Goal: Information Seeking & Learning: Learn about a topic

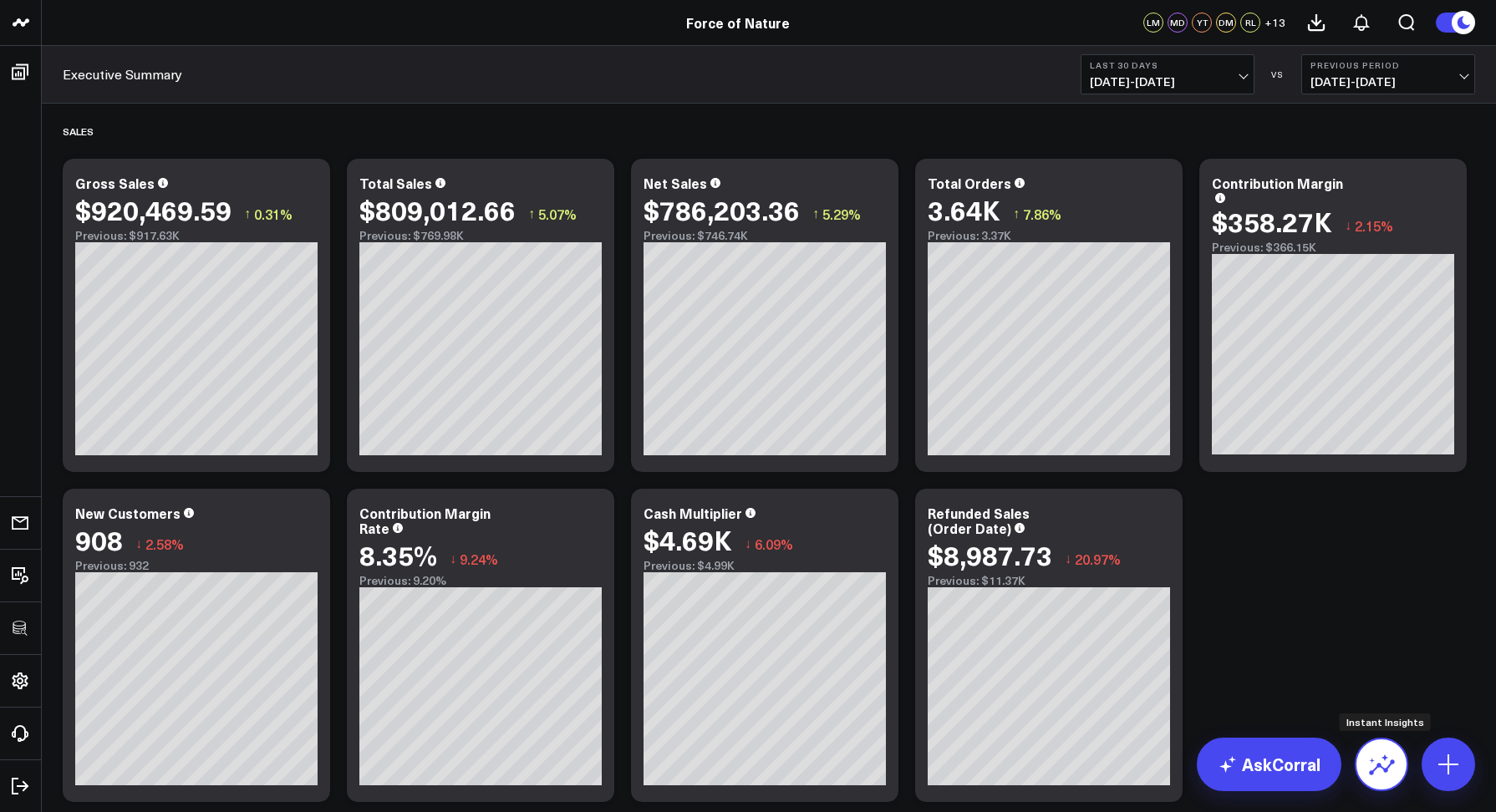
click at [1375, 764] on icon at bounding box center [1381, 765] width 27 height 27
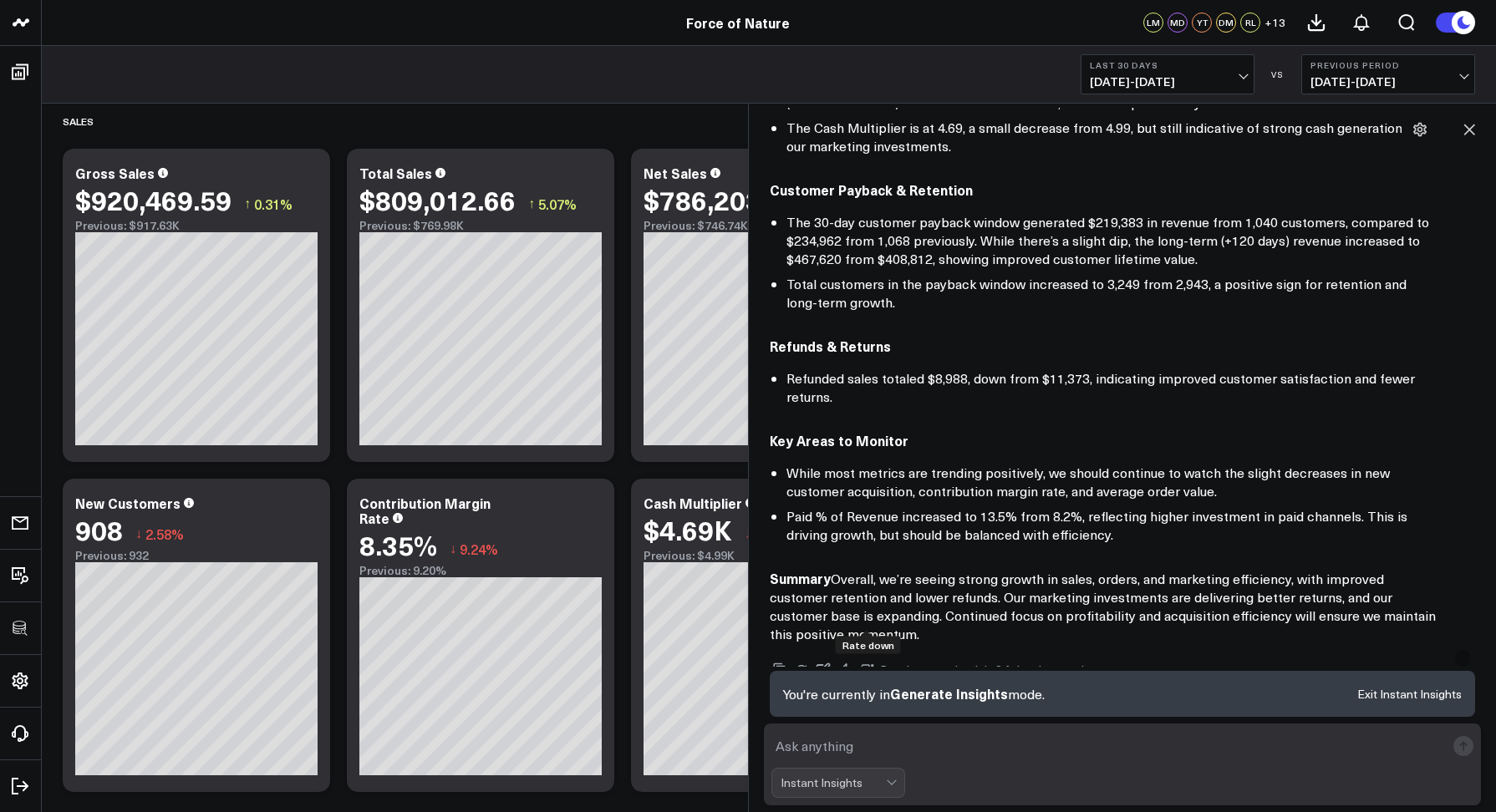
scroll to position [919, 0]
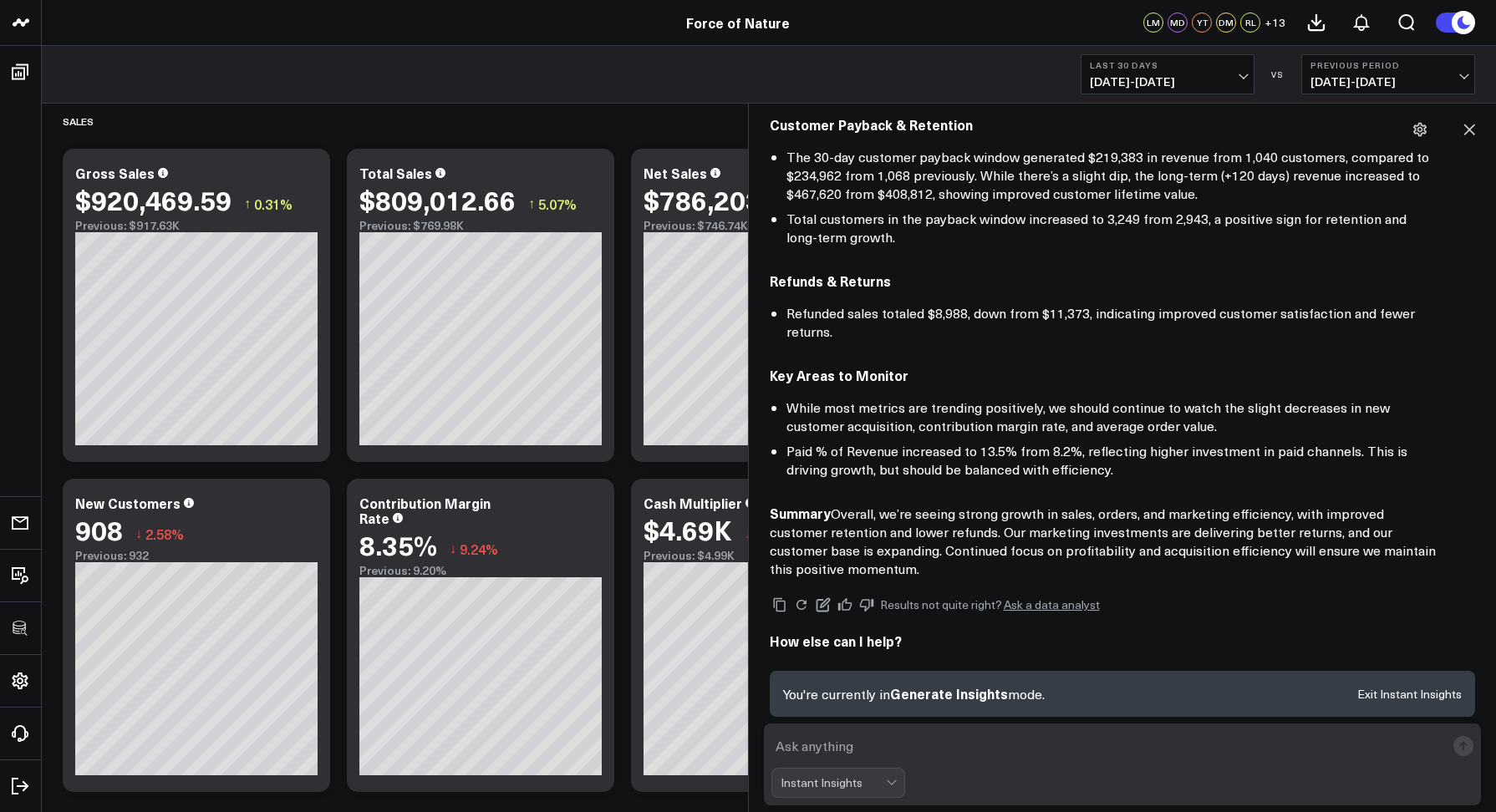
click at [819, 747] on textarea at bounding box center [1109, 746] width 675 height 30
type textarea "Tell me more baout our customer payback period"
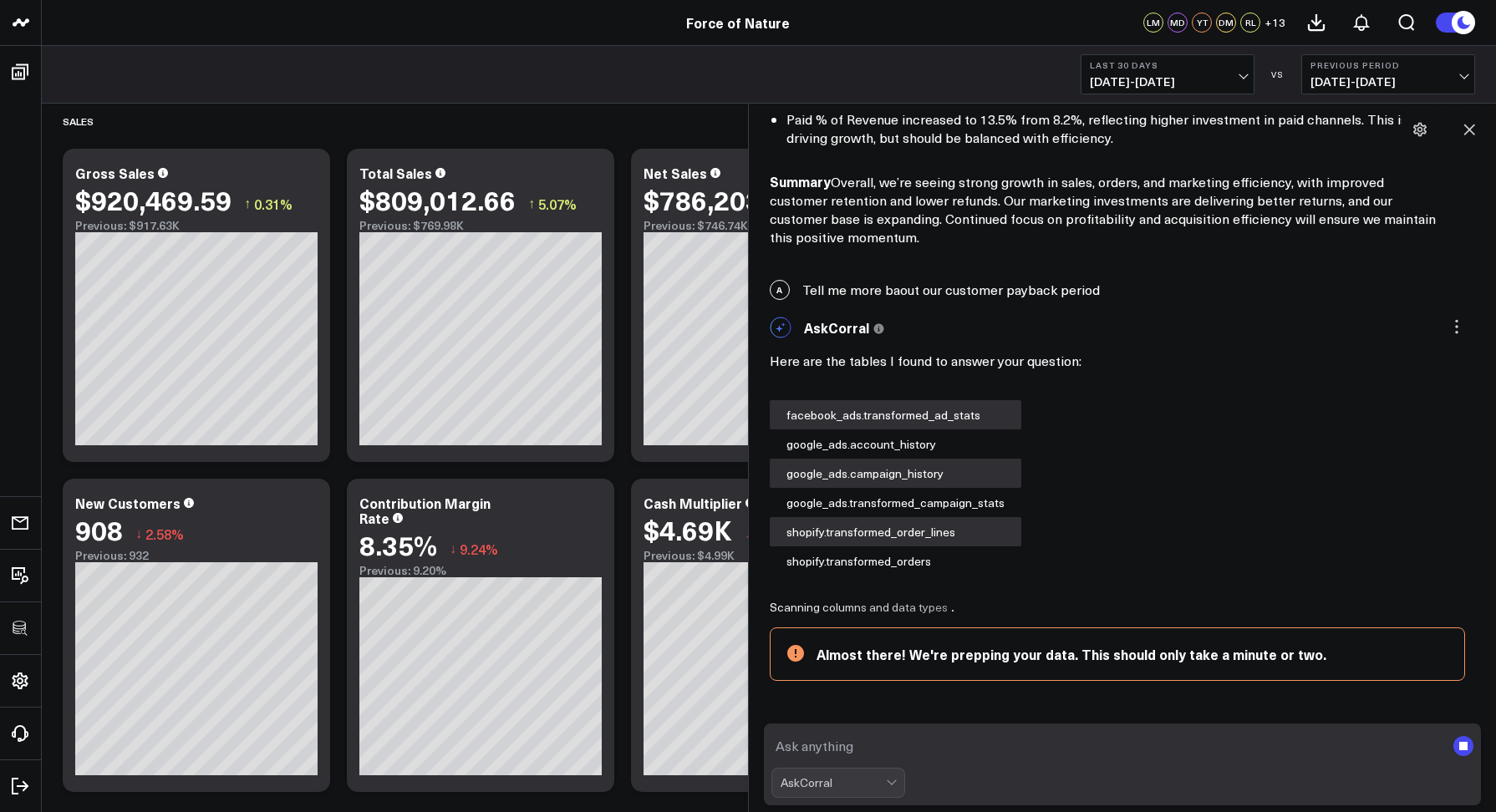
scroll to position [1301, 0]
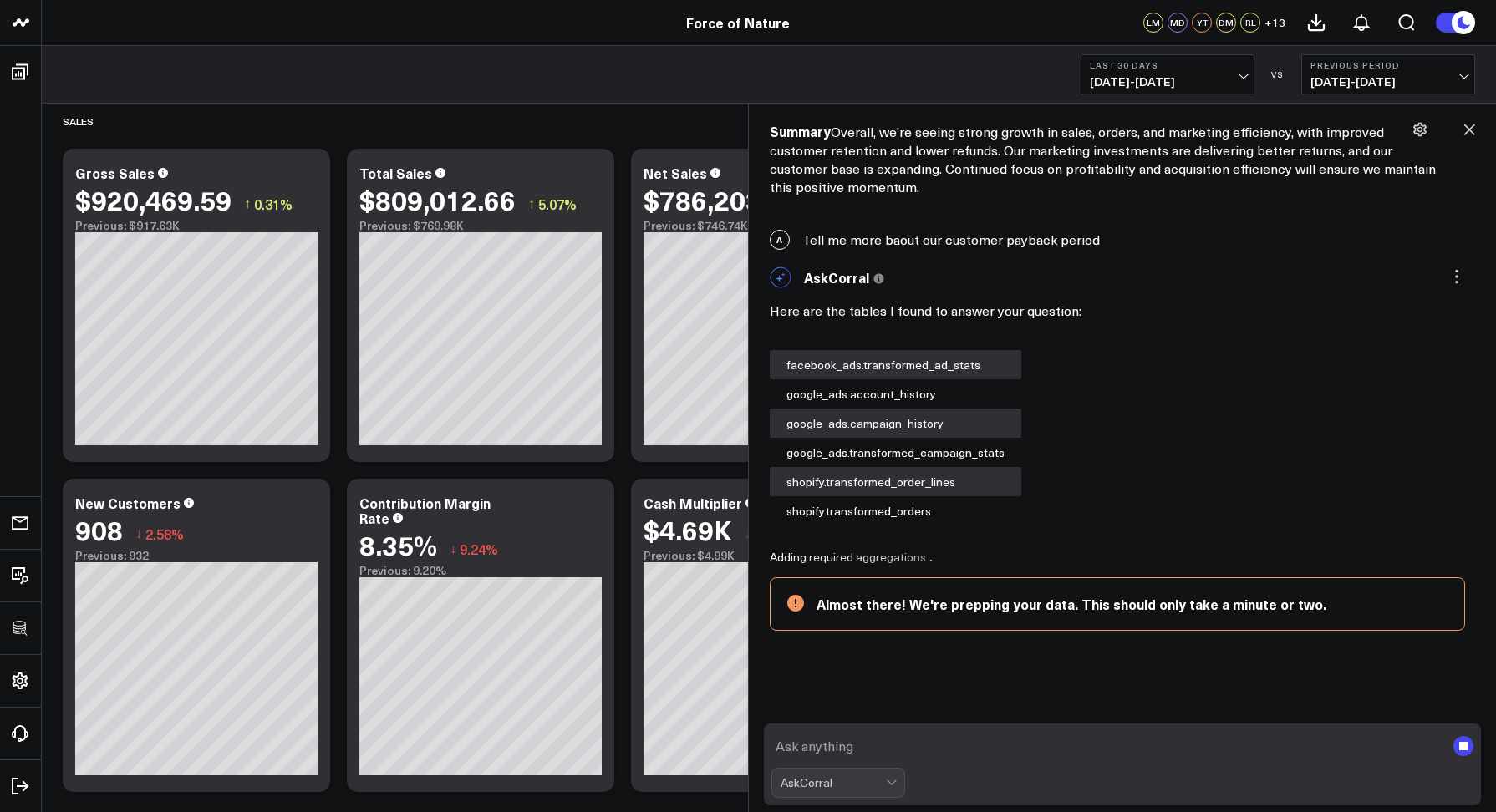
click at [1463, 748] on rect "submit" at bounding box center [1464, 746] width 9 height 9
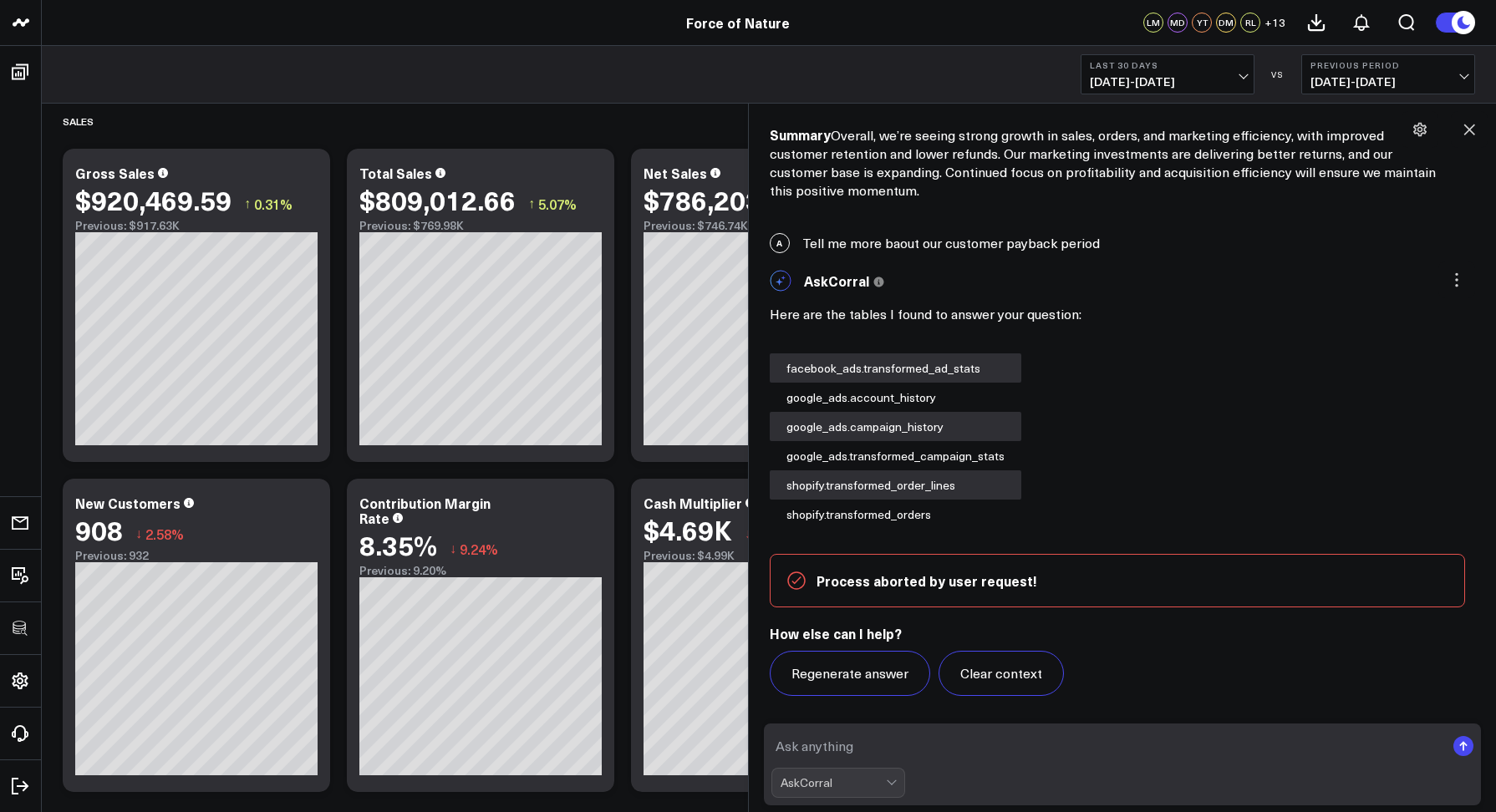
scroll to position [1290, 0]
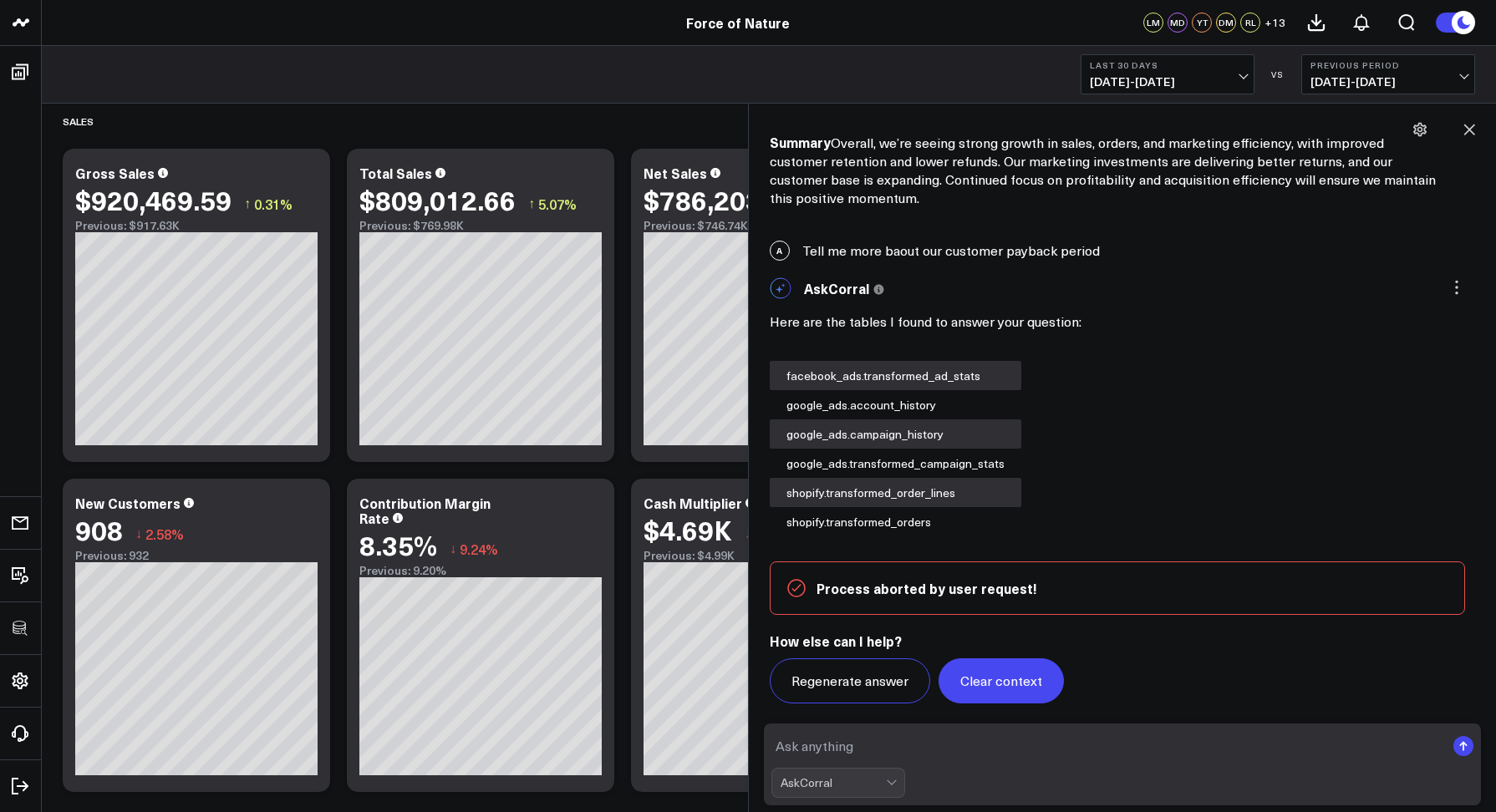
click at [972, 677] on button "Clear context" at bounding box center [1001, 681] width 125 height 46
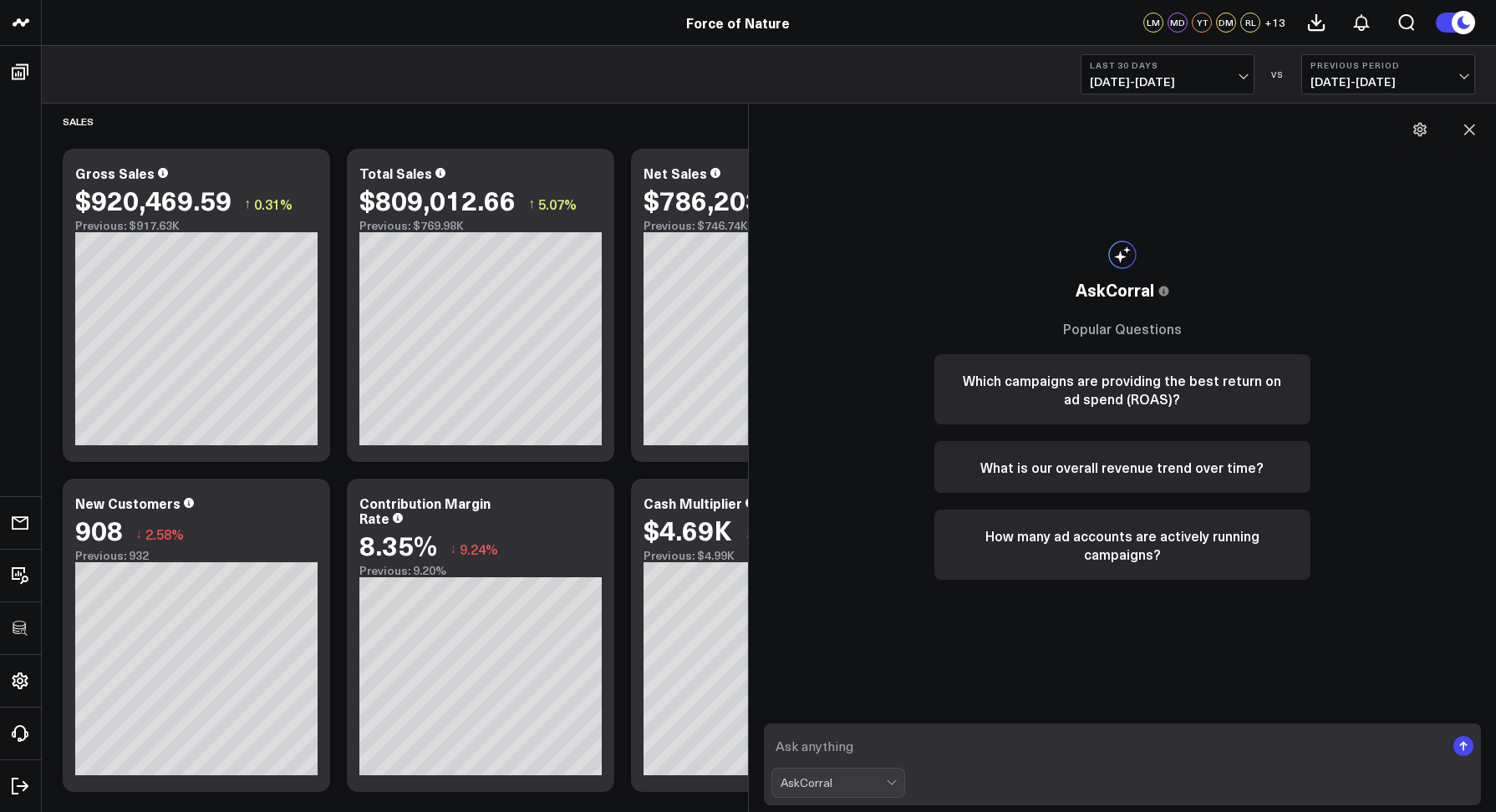
scroll to position [13, 0]
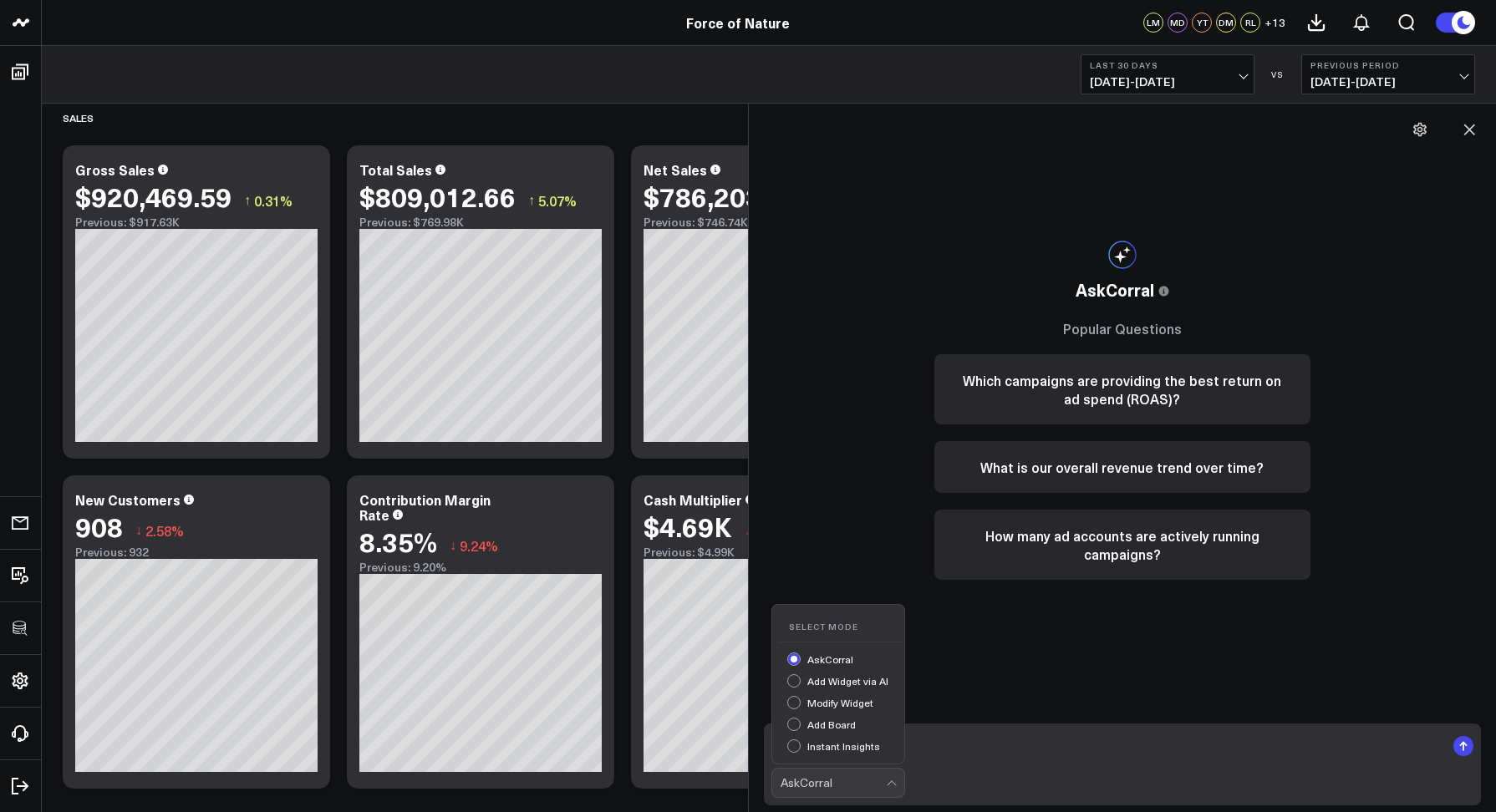
click at [810, 786] on div "AskCorral" at bounding box center [833, 782] width 105 height 13
click at [961, 739] on textarea at bounding box center [1109, 746] width 675 height 30
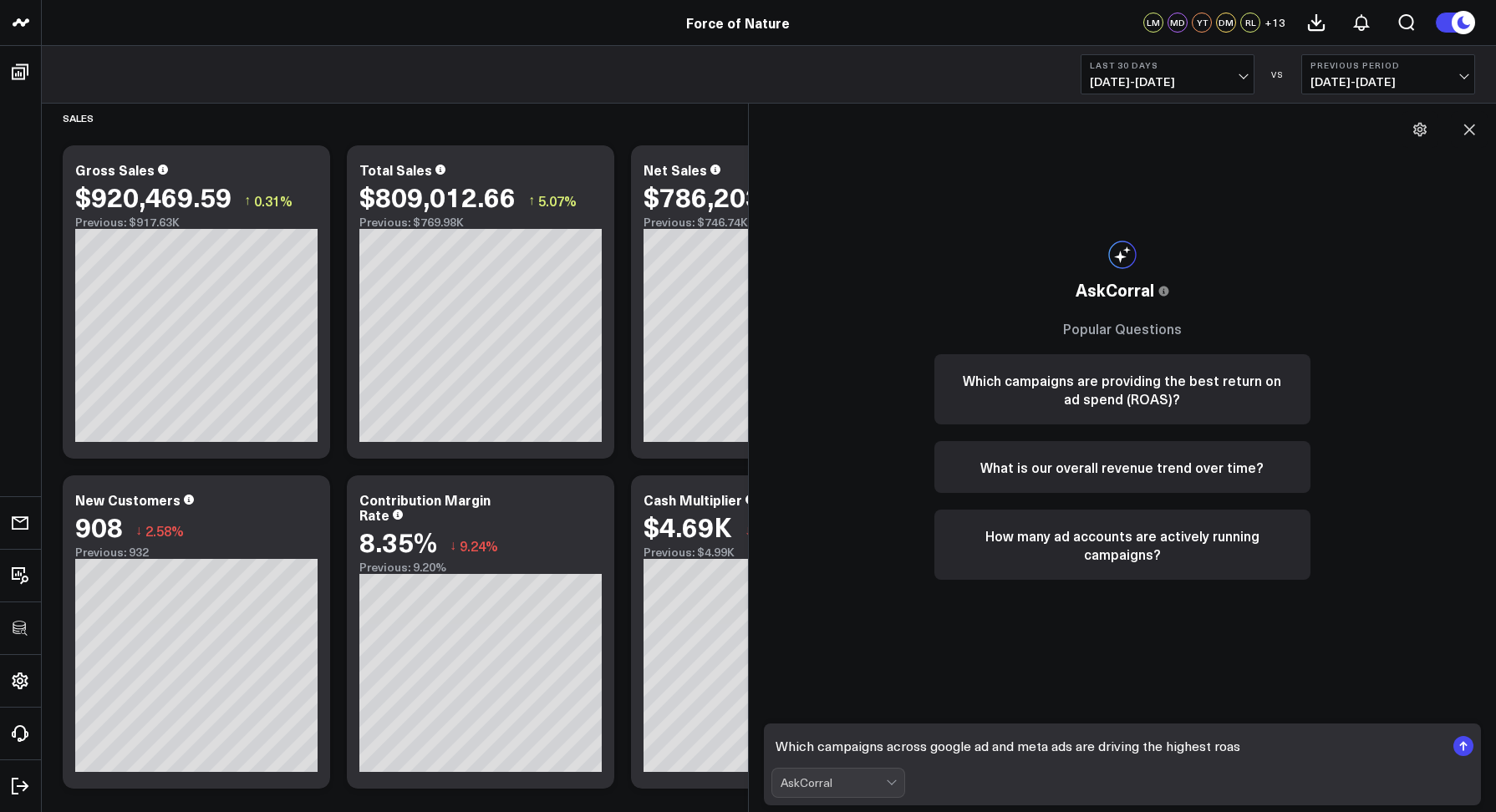
type textarea "Which campaigns across google ad and meta ads are driving the highest roas?"
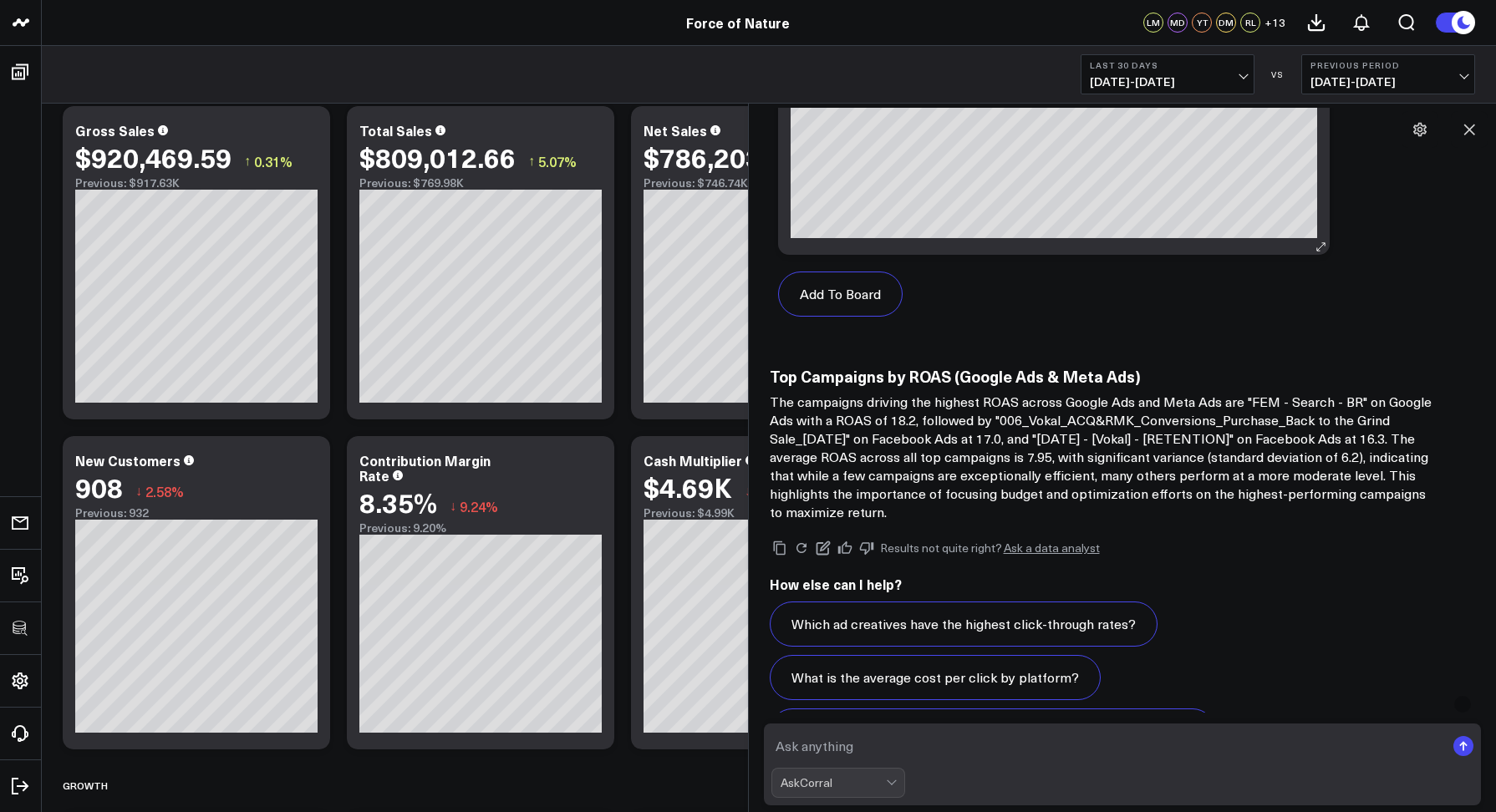
scroll to position [1615, 0]
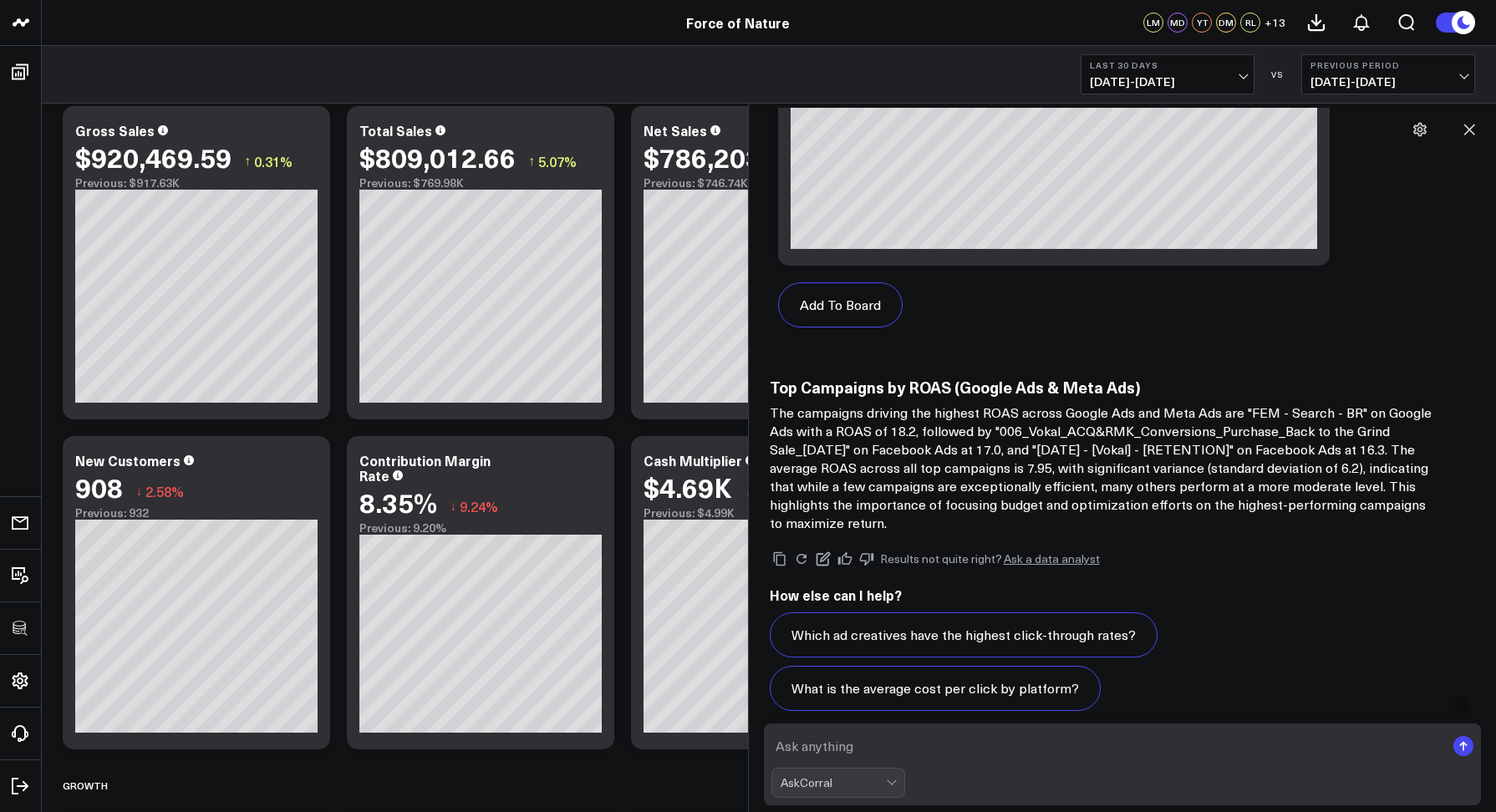
click at [926, 466] on p "The campaigns driving the highest ROAS across Google Ads and Meta Ads are "FEM …" at bounding box center [1103, 468] width 669 height 129
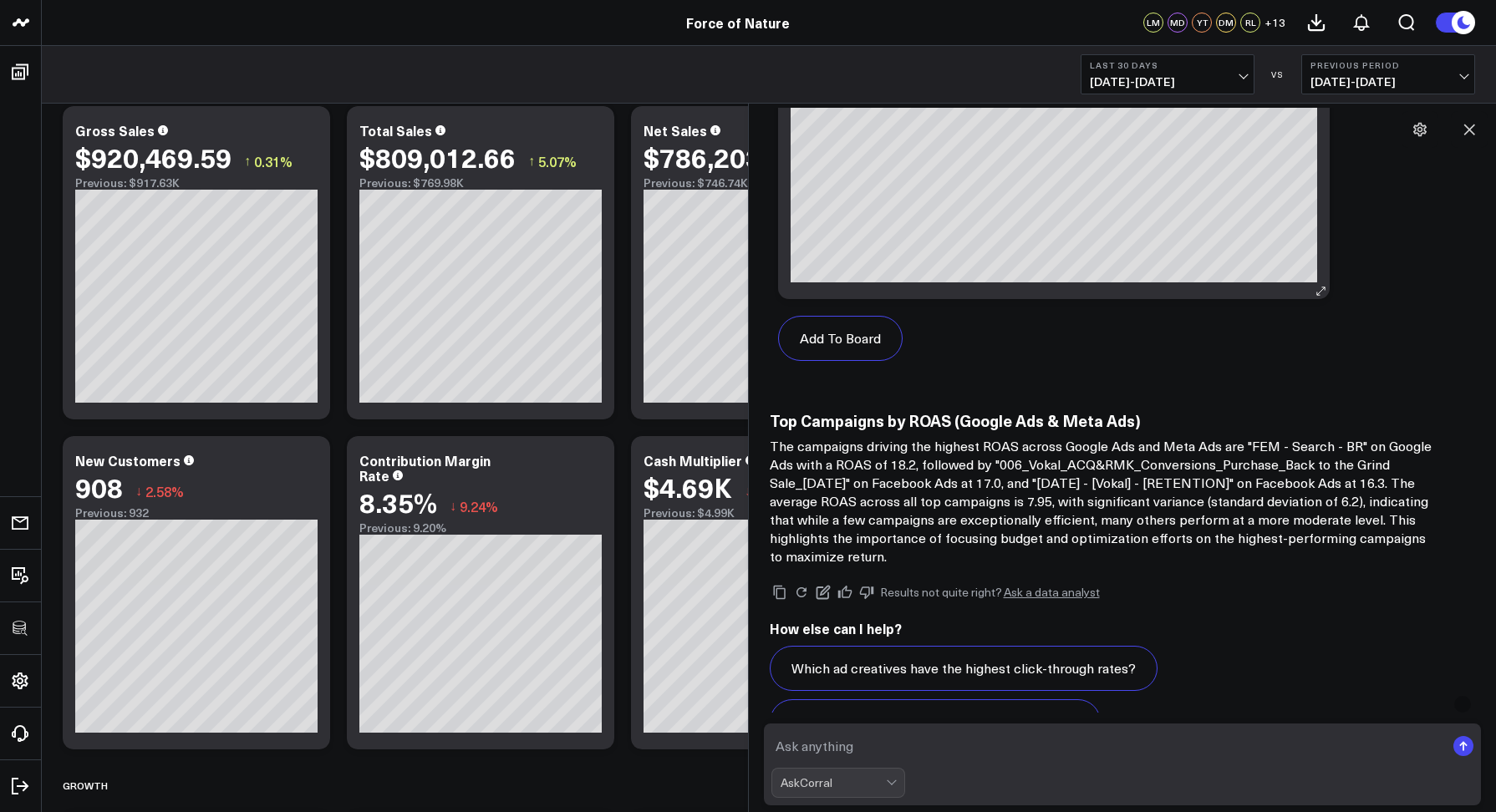
scroll to position [1660, 0]
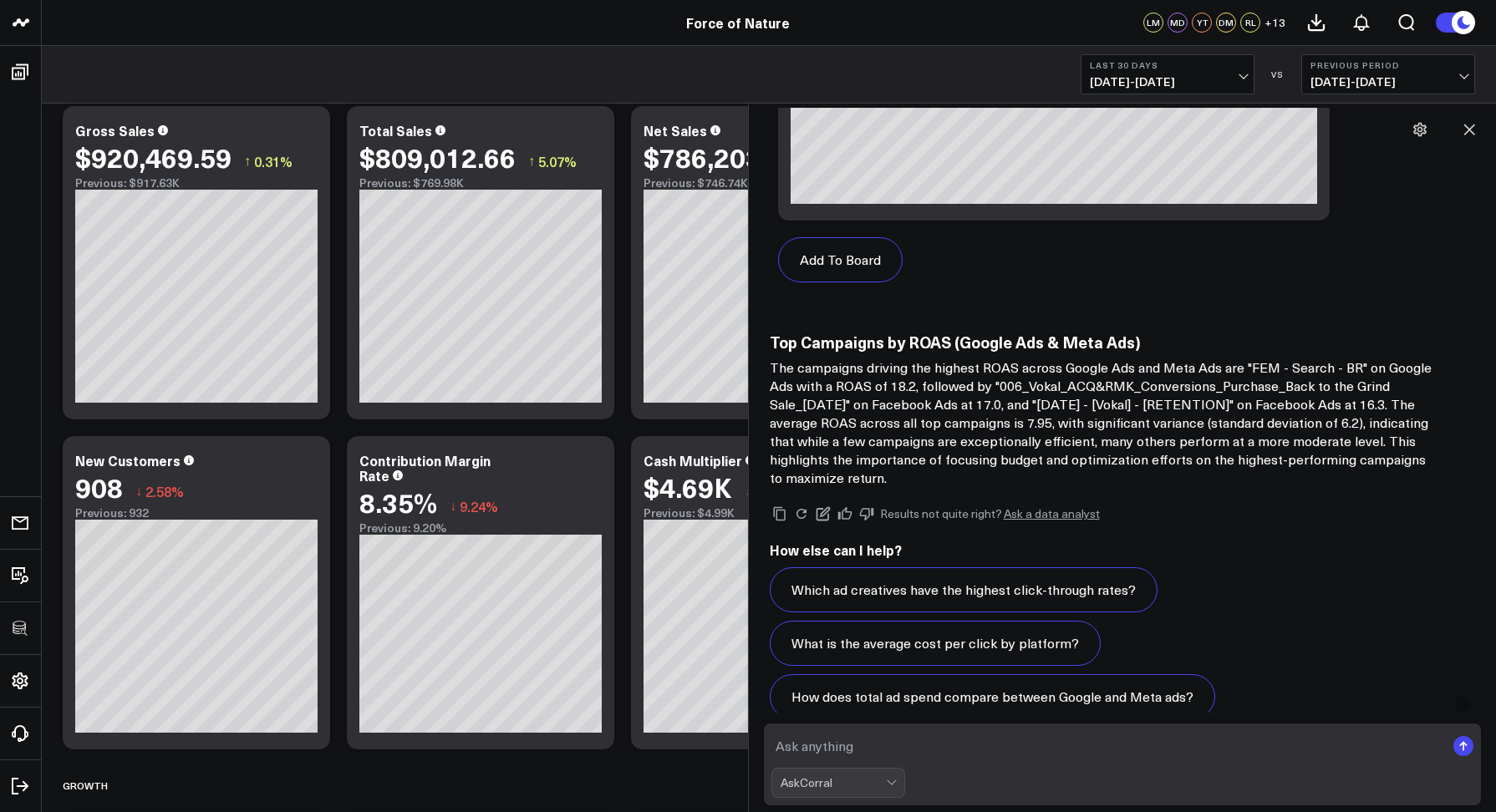
click at [1024, 516] on link "Ask a data analyst" at bounding box center [1053, 513] width 96 height 11
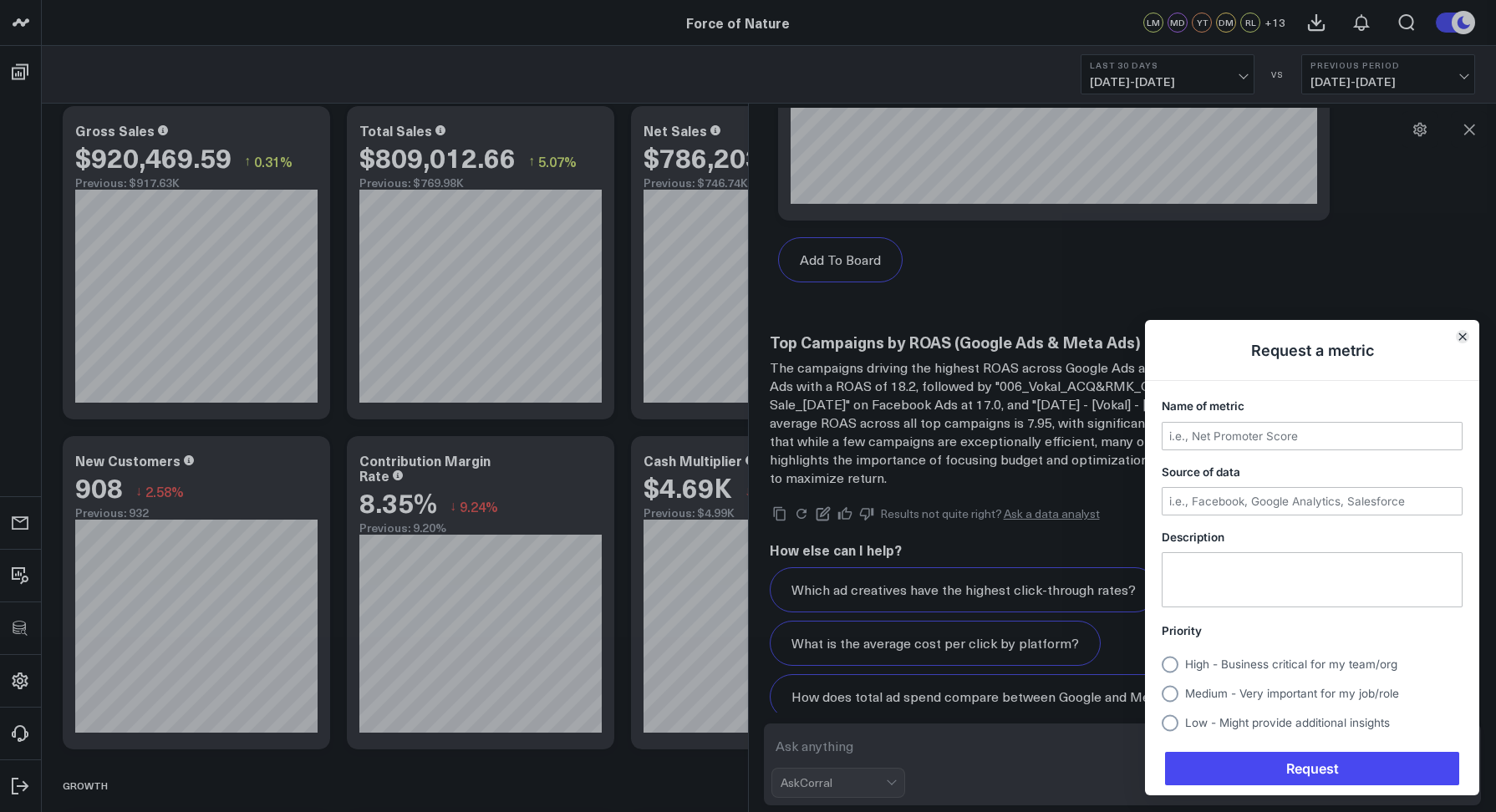
click at [1464, 339] on icon "Close" at bounding box center [1463, 337] width 7 height 7
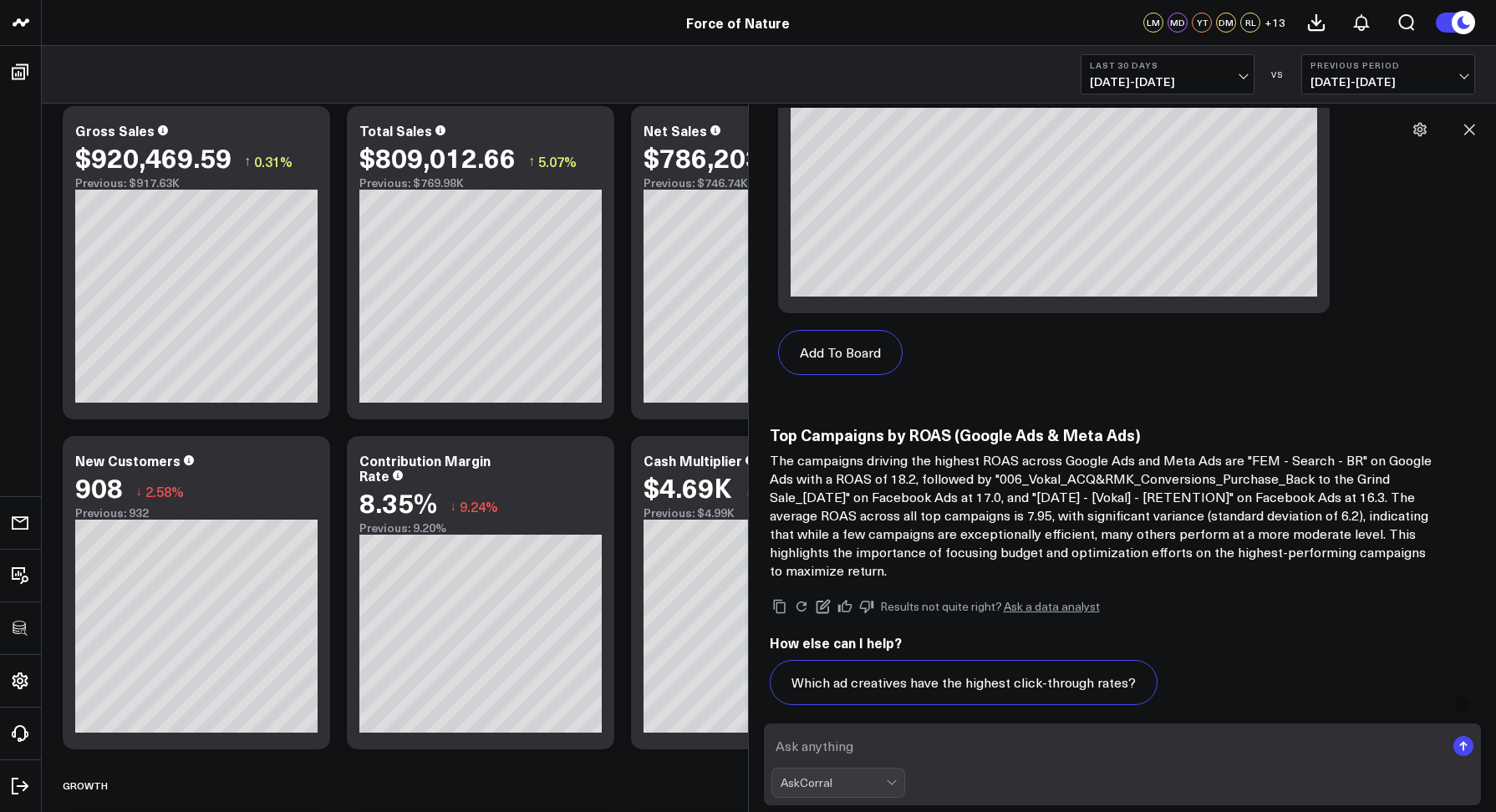
scroll to position [1684, 0]
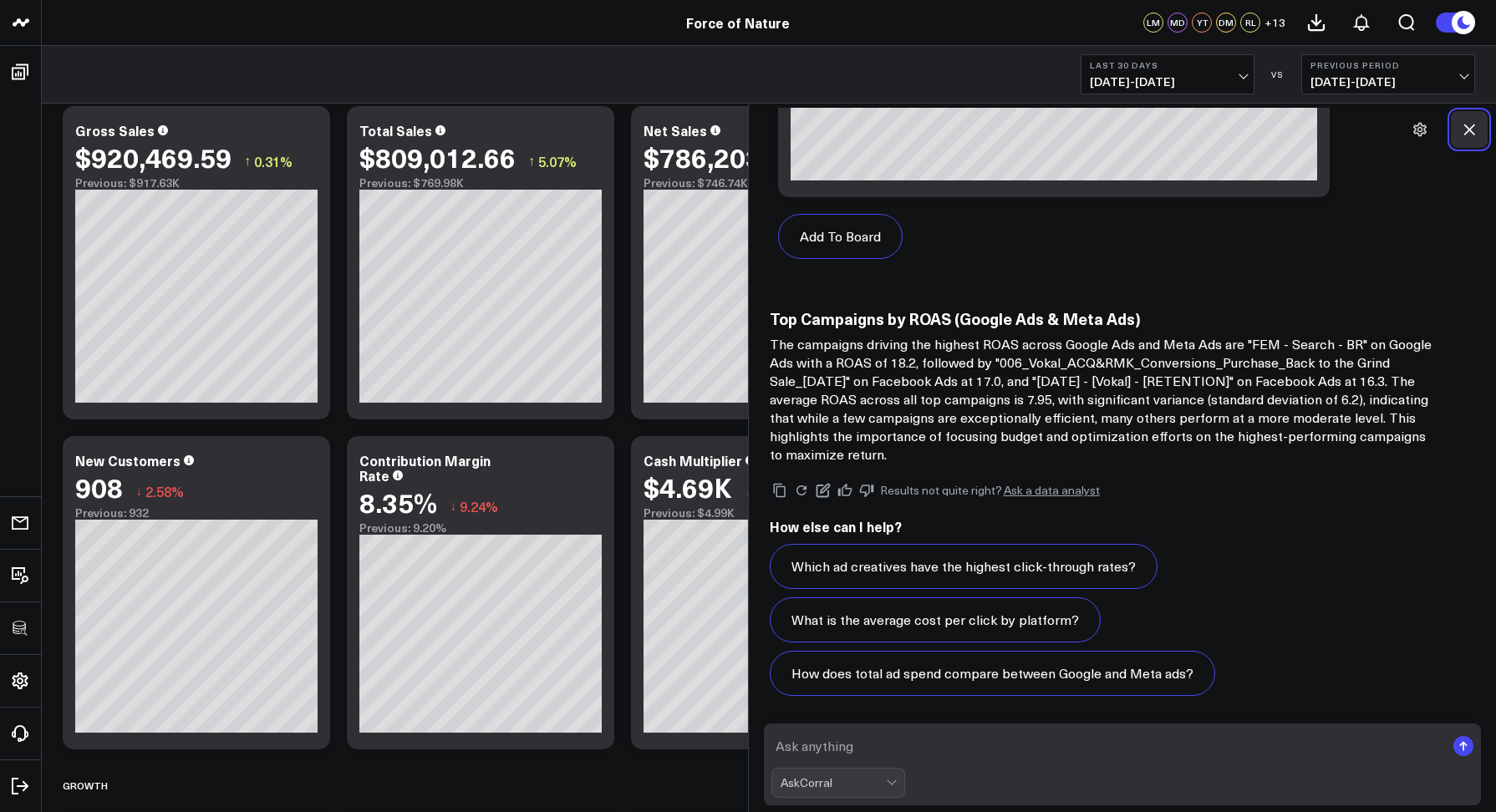
click at [1467, 131] on icon at bounding box center [1469, 129] width 17 height 17
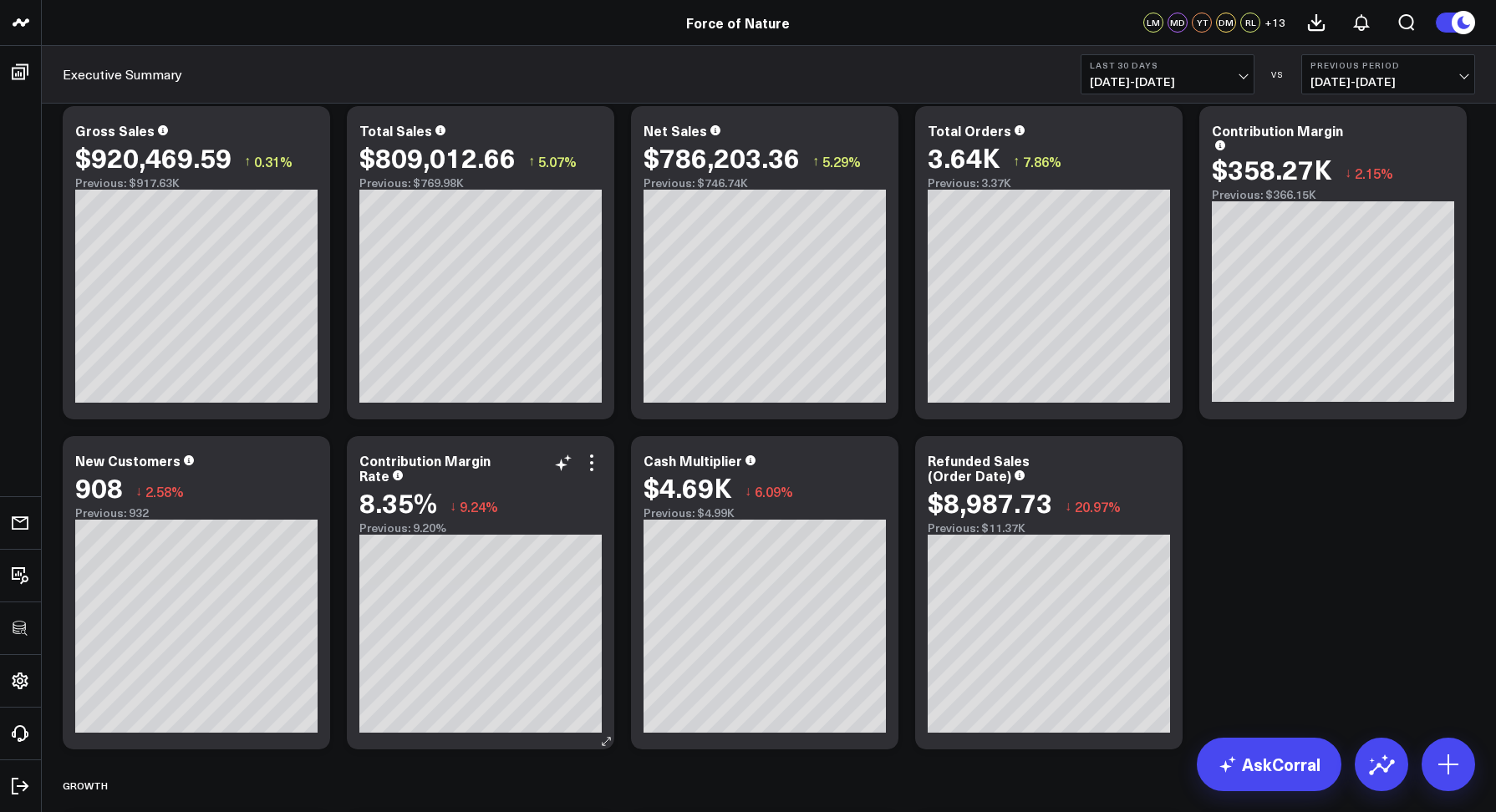
scroll to position [25, 0]
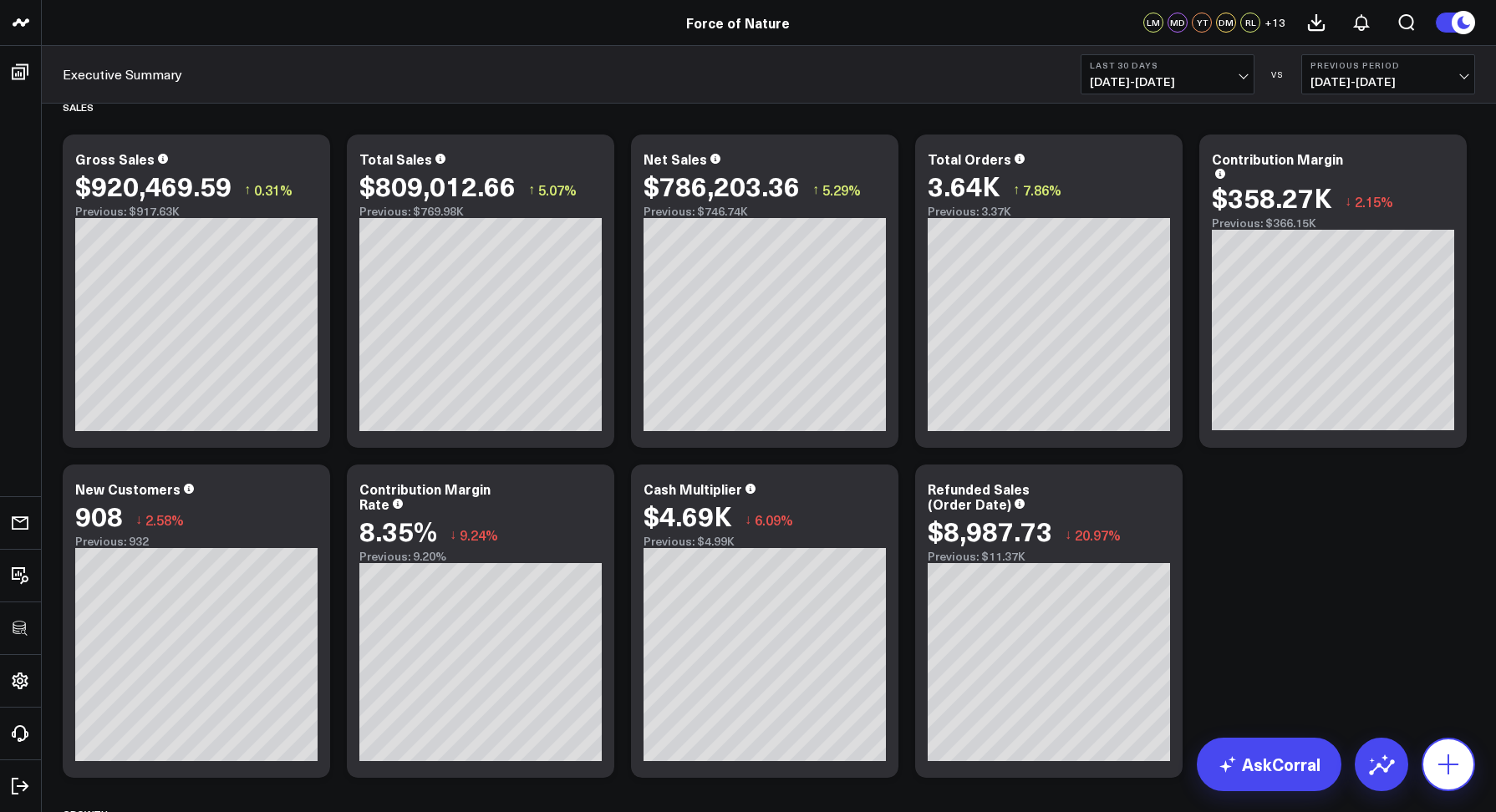
click at [1448, 754] on icon at bounding box center [1449, 765] width 27 height 27
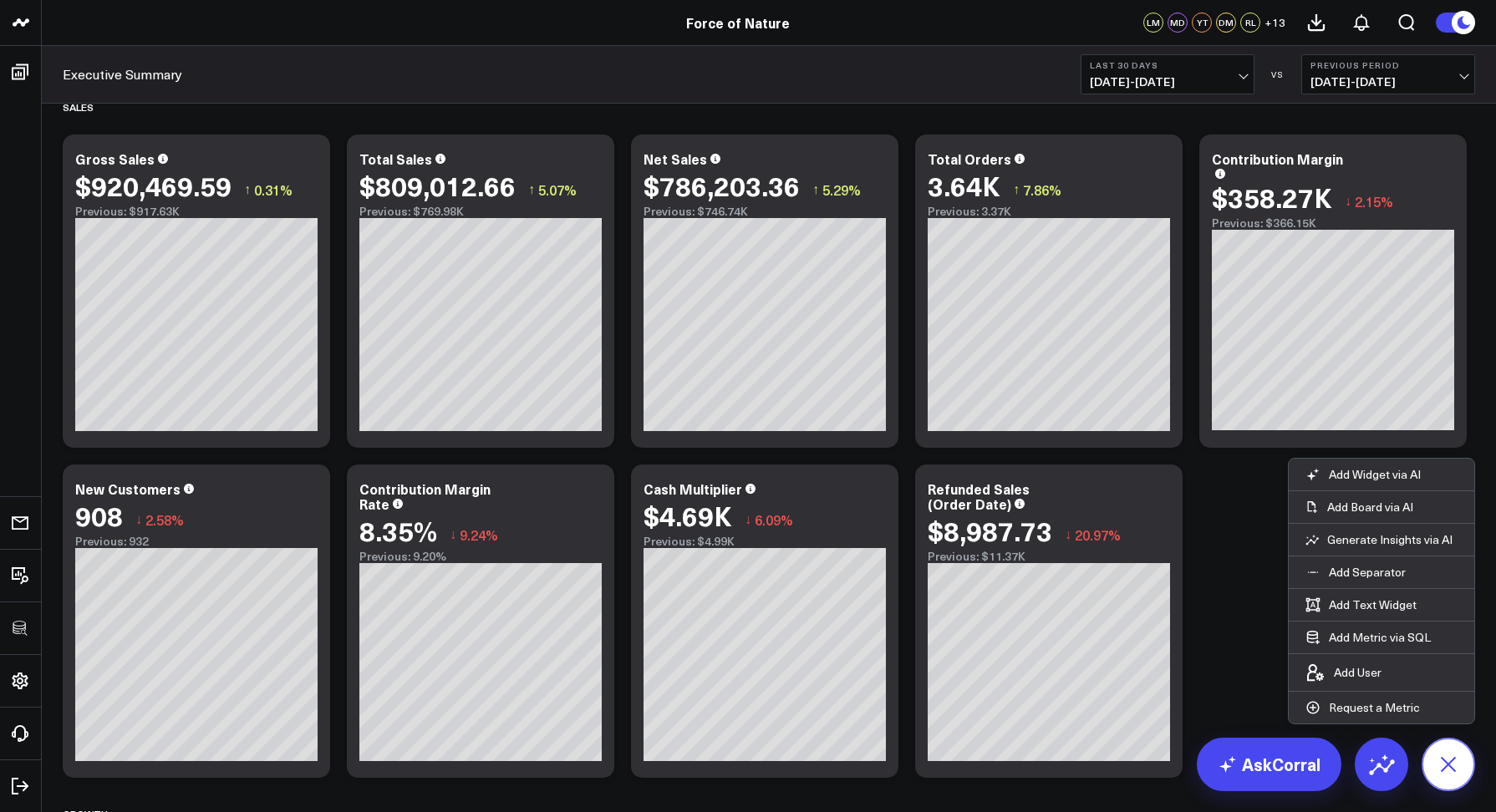
drag, startPoint x: 1461, startPoint y: 768, endPoint x: 1447, endPoint y: 747, distance: 25.2
click at [1459, 768] on icon at bounding box center [1448, 764] width 38 height 38
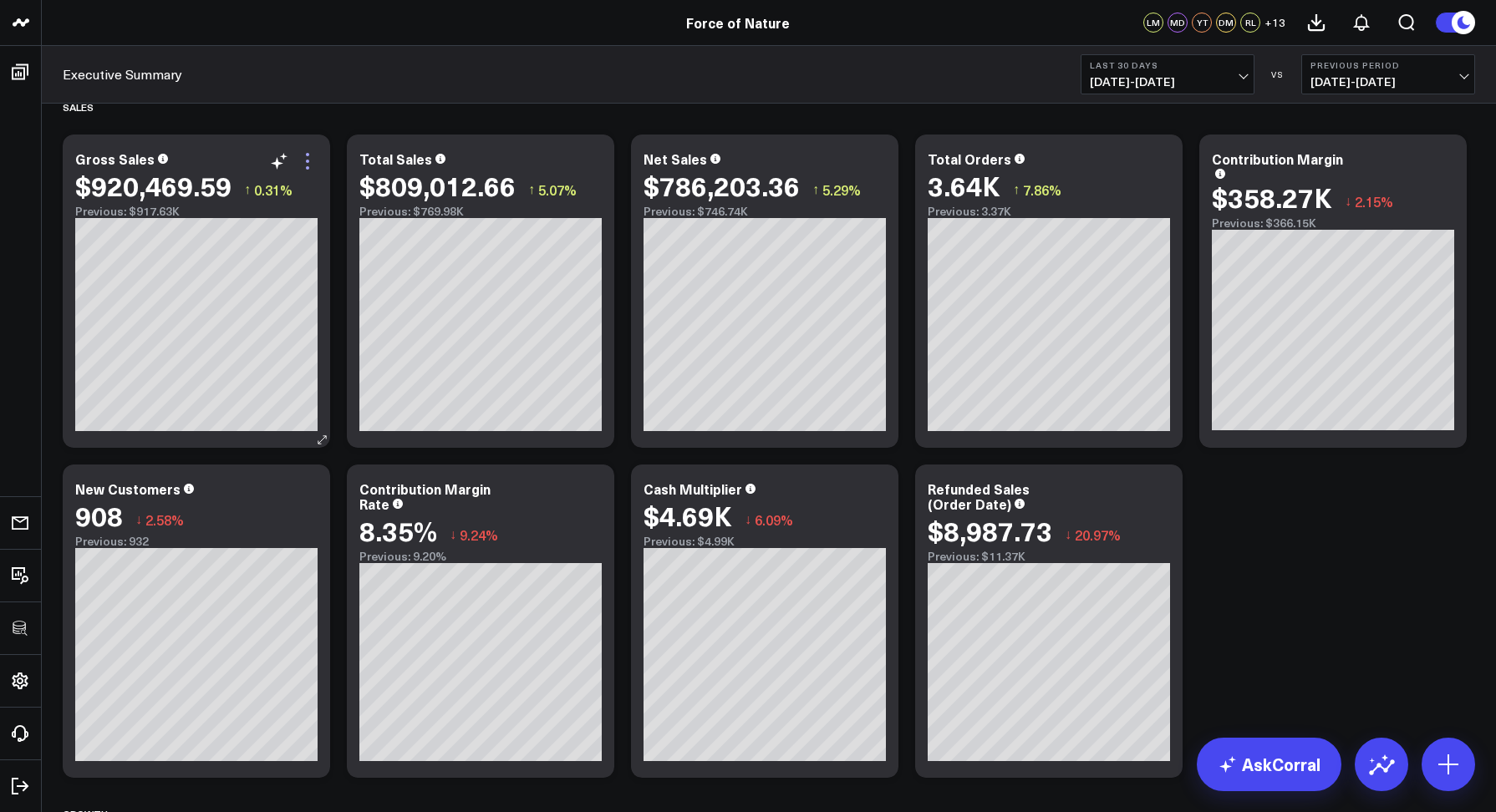
click at [305, 163] on icon at bounding box center [308, 161] width 20 height 20
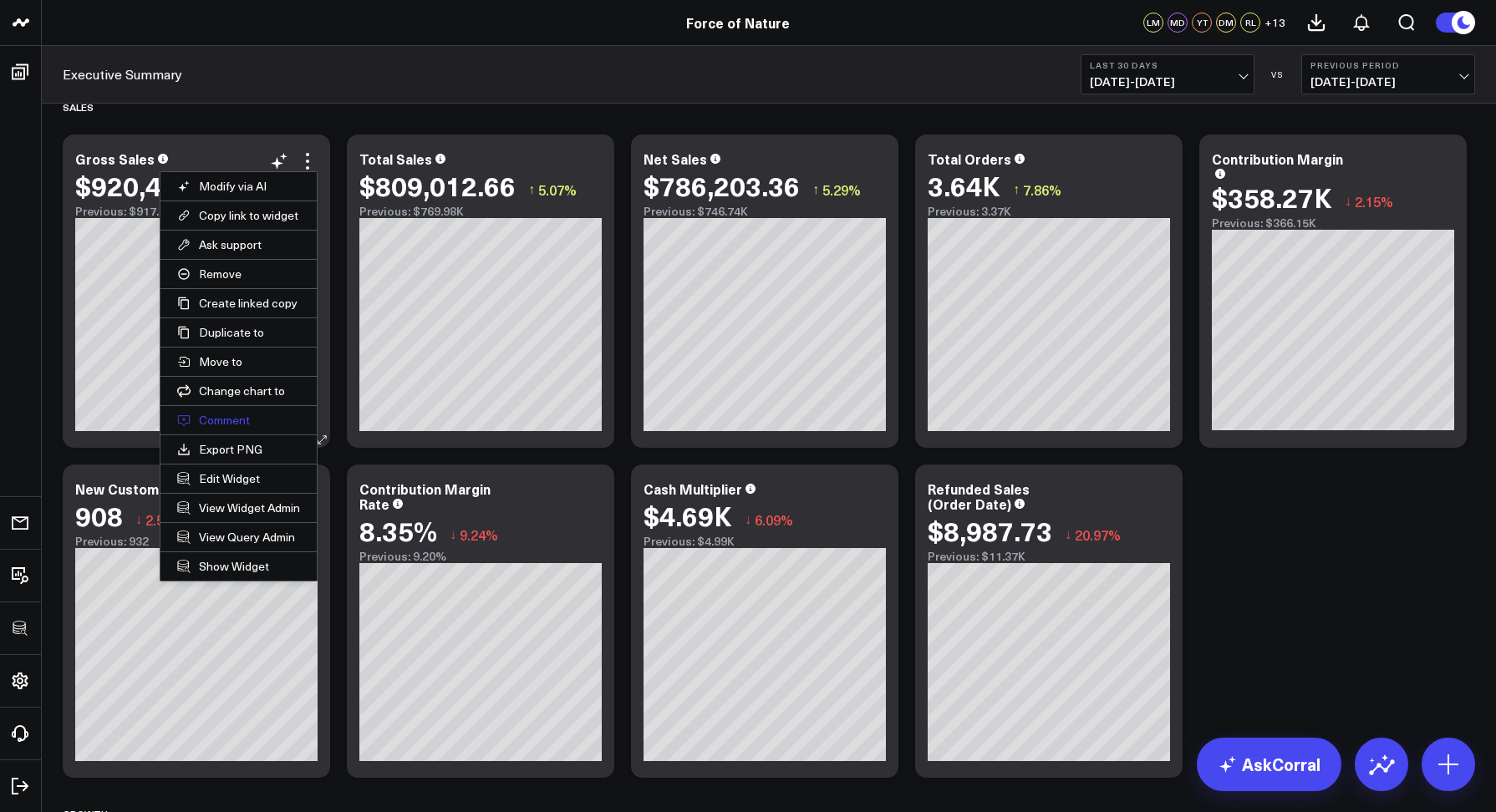
click at [225, 418] on button "Comment" at bounding box center [238, 420] width 156 height 28
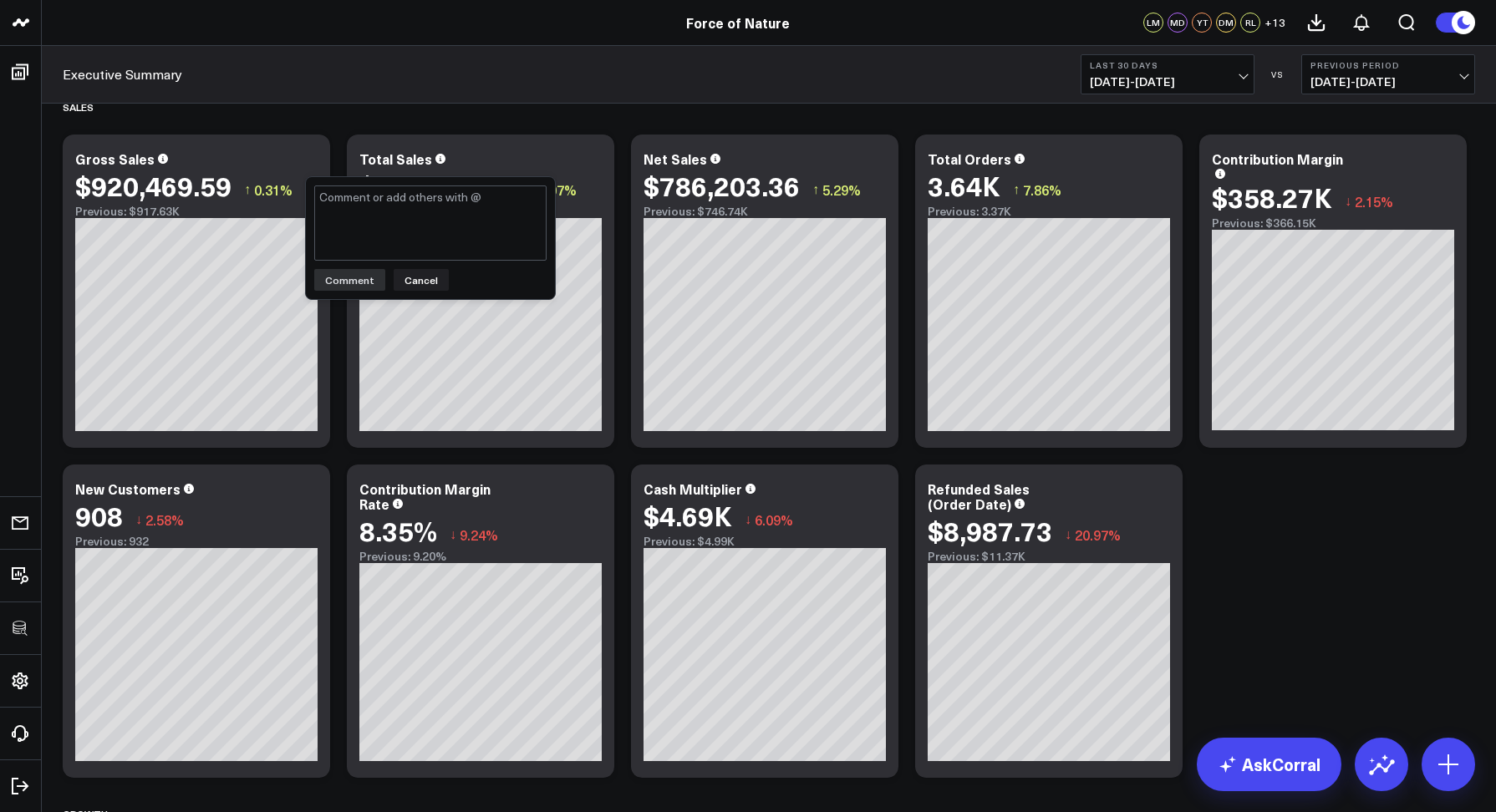
click at [409, 244] on textarea at bounding box center [430, 223] width 232 height 75
type textarea "@Corral Support"
click at [406, 284] on button "Cancel" at bounding box center [421, 279] width 55 height 22
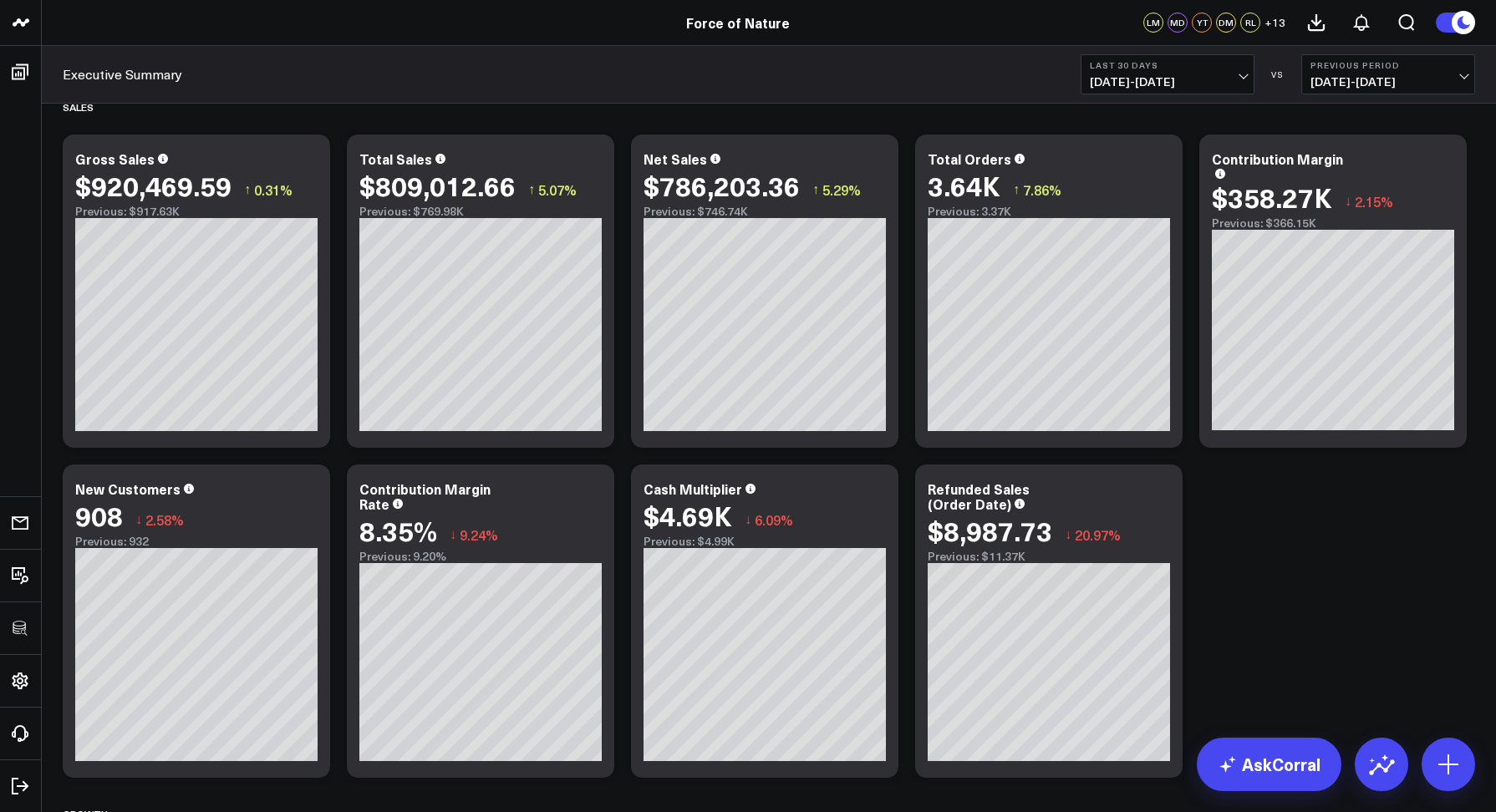
click at [680, 84] on div "Executive Summary Last 30 Days [DATE] - [DATE] VS Previous Period [DATE] - [DAT…" at bounding box center [769, 74] width 1455 height 58
click at [310, 170] on icon at bounding box center [308, 161] width 20 height 20
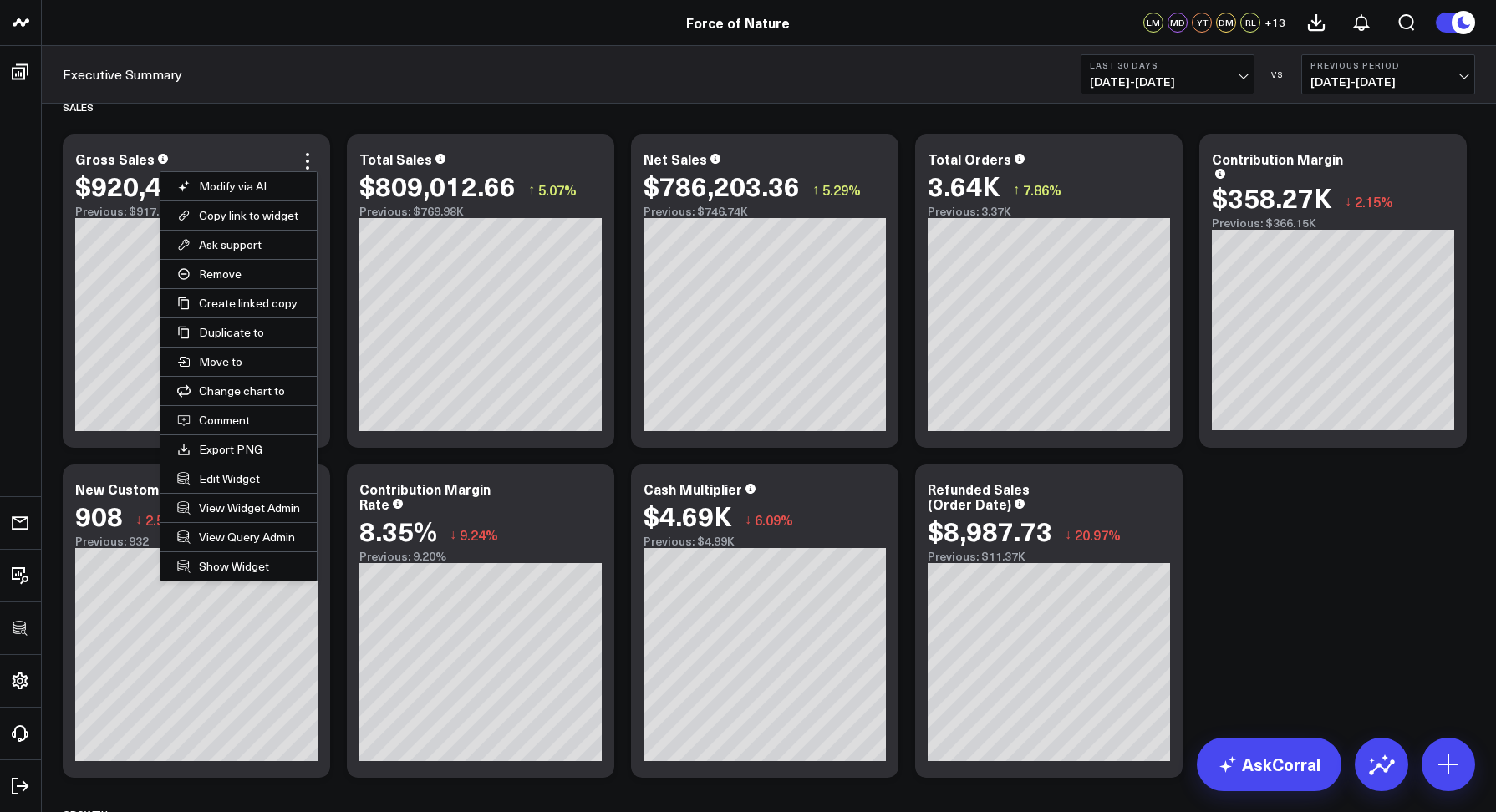
click at [685, 76] on div "Executive Summary Last 30 Days [DATE] - [DATE] VS Previous Period [DATE] - [DAT…" at bounding box center [769, 74] width 1455 height 58
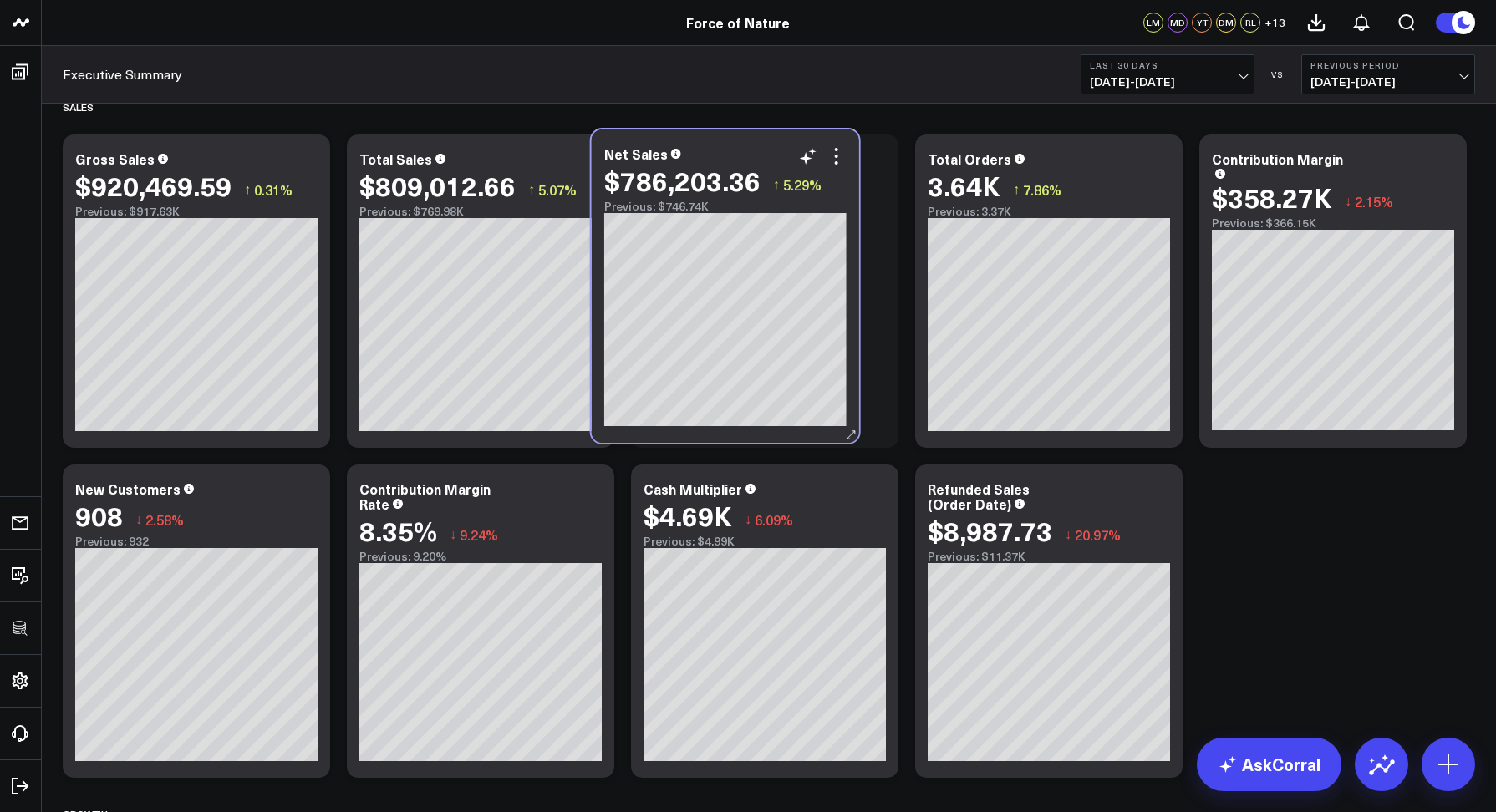
drag, startPoint x: 819, startPoint y: 172, endPoint x: 788, endPoint y: 167, distance: 31.4
click at [788, 167] on div "$786,203.36 ↑ 5.29%" at bounding box center [726, 180] width 243 height 30
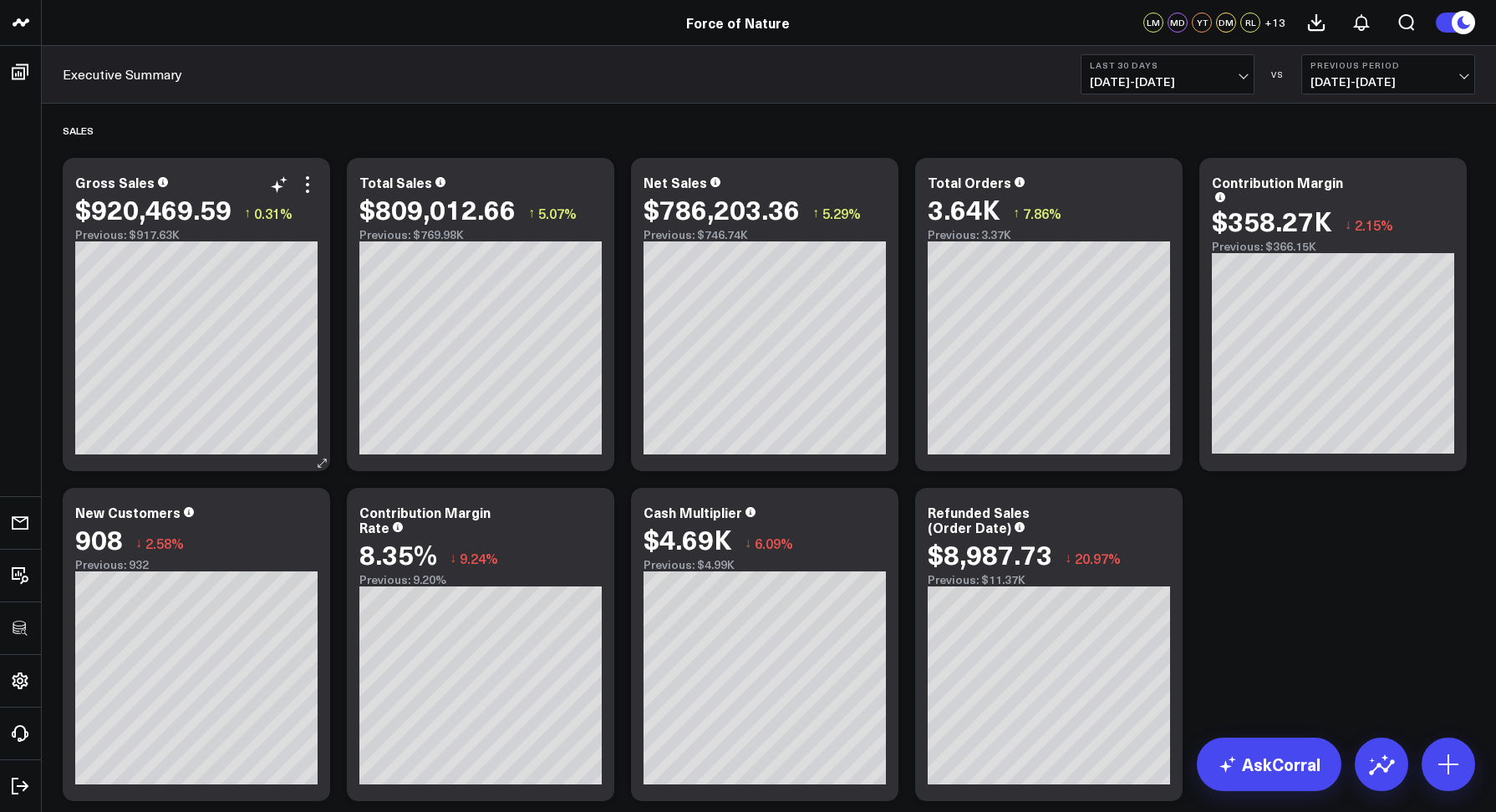
scroll to position [0, 0]
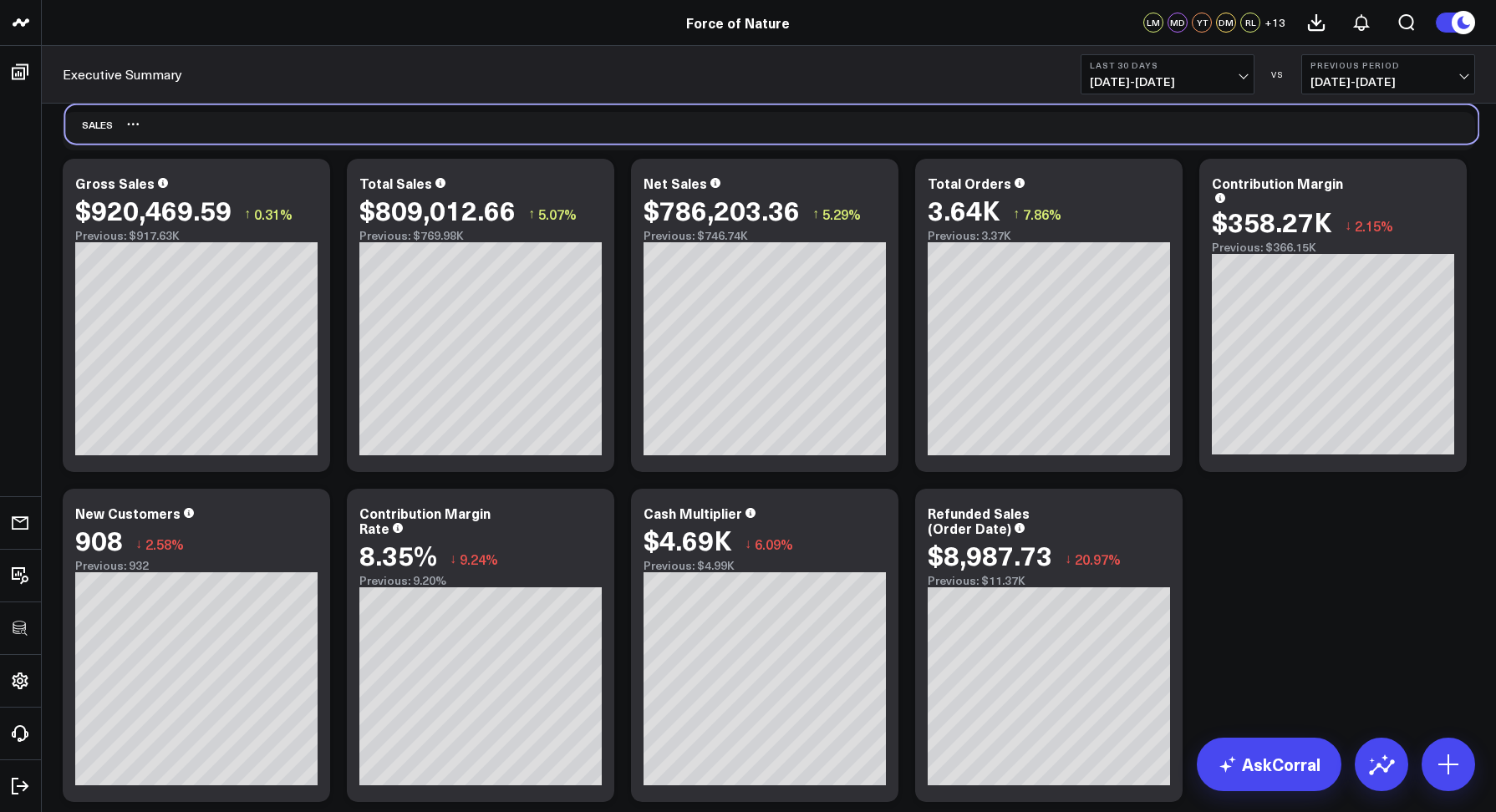
click at [155, 124] on div "Sales" at bounding box center [771, 124] width 1413 height 39
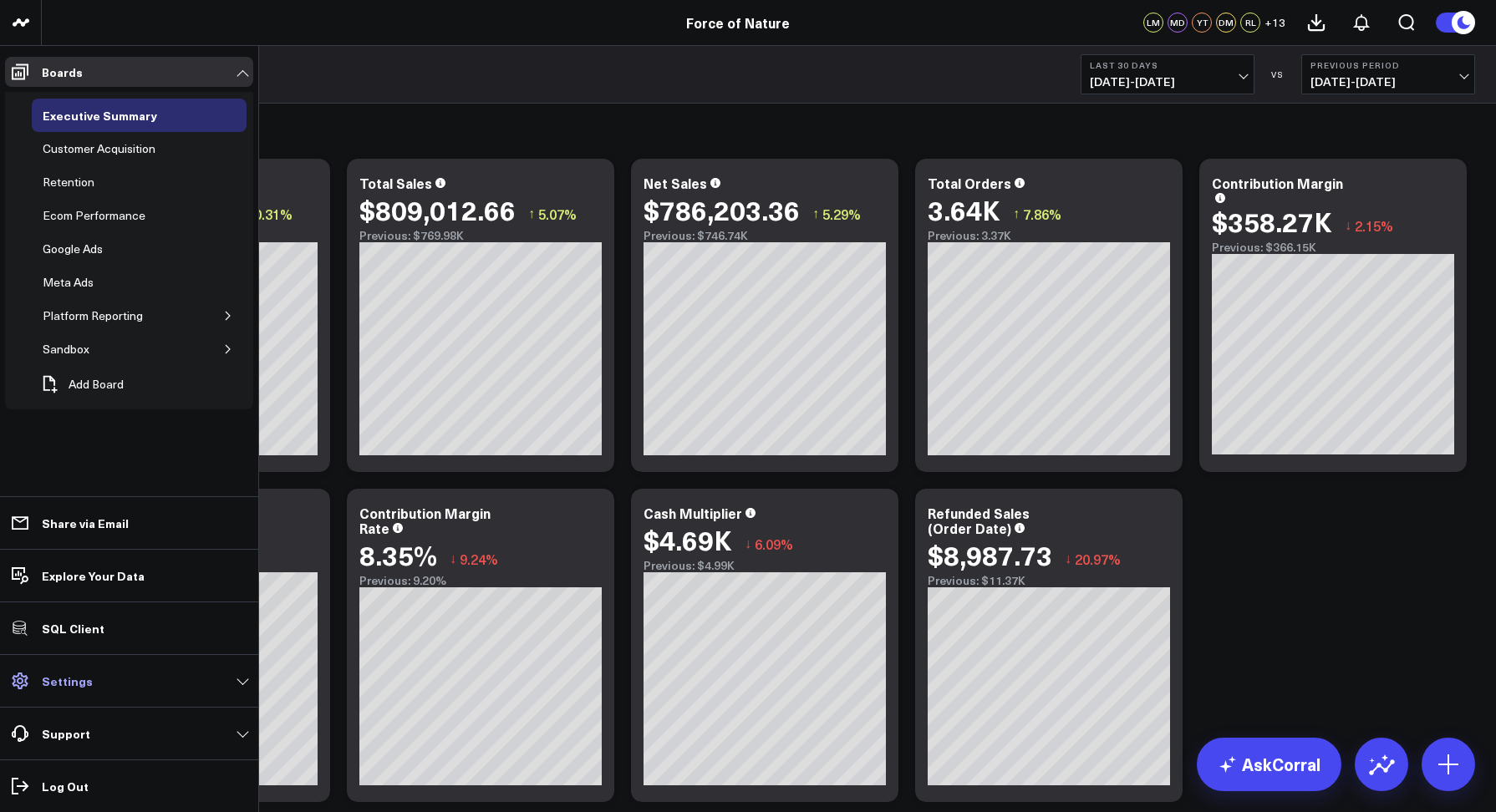
click at [63, 679] on p "Settings" at bounding box center [67, 681] width 51 height 13
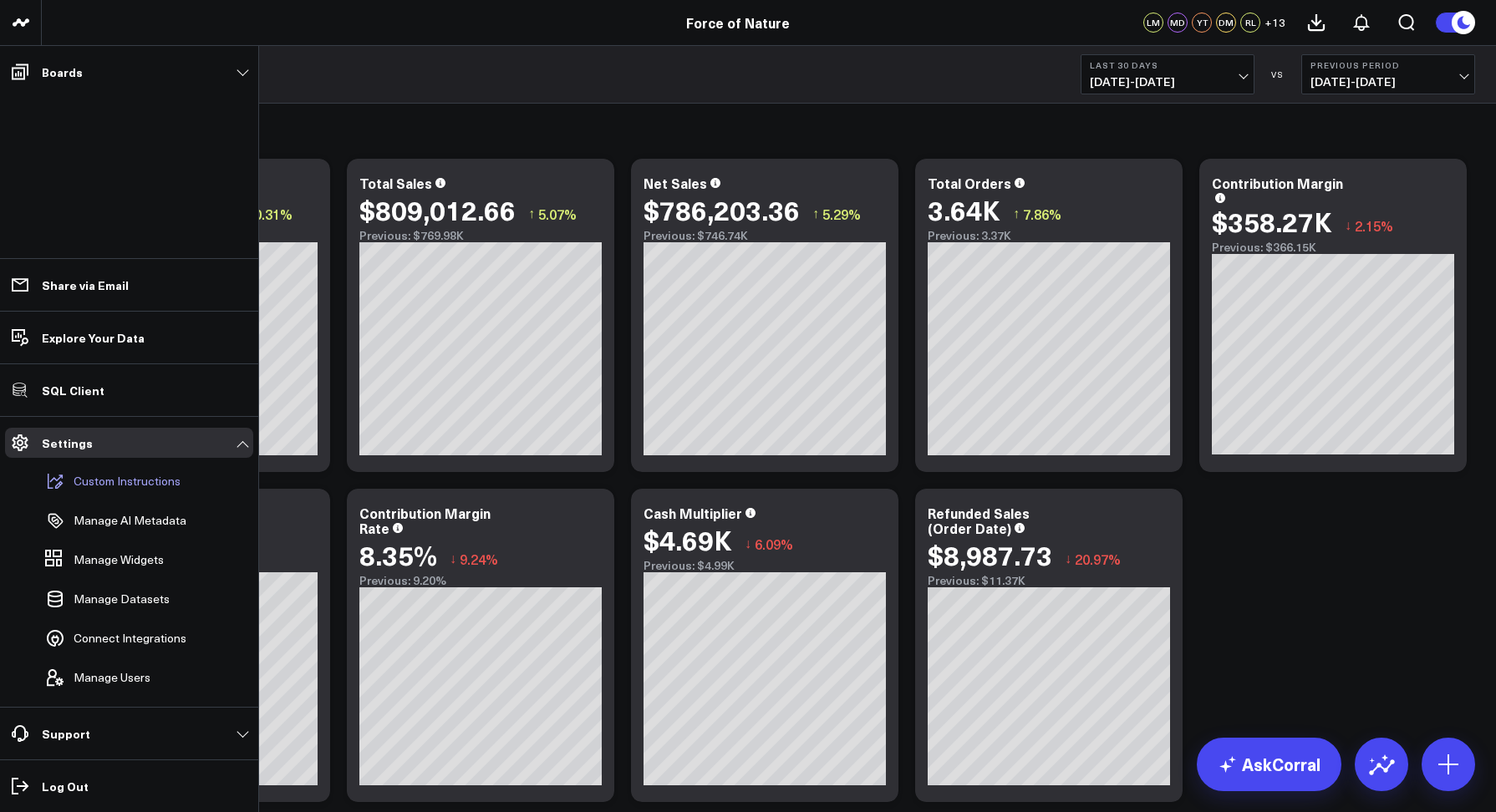
click at [139, 478] on p "Custom Instructions" at bounding box center [127, 481] width 107 height 13
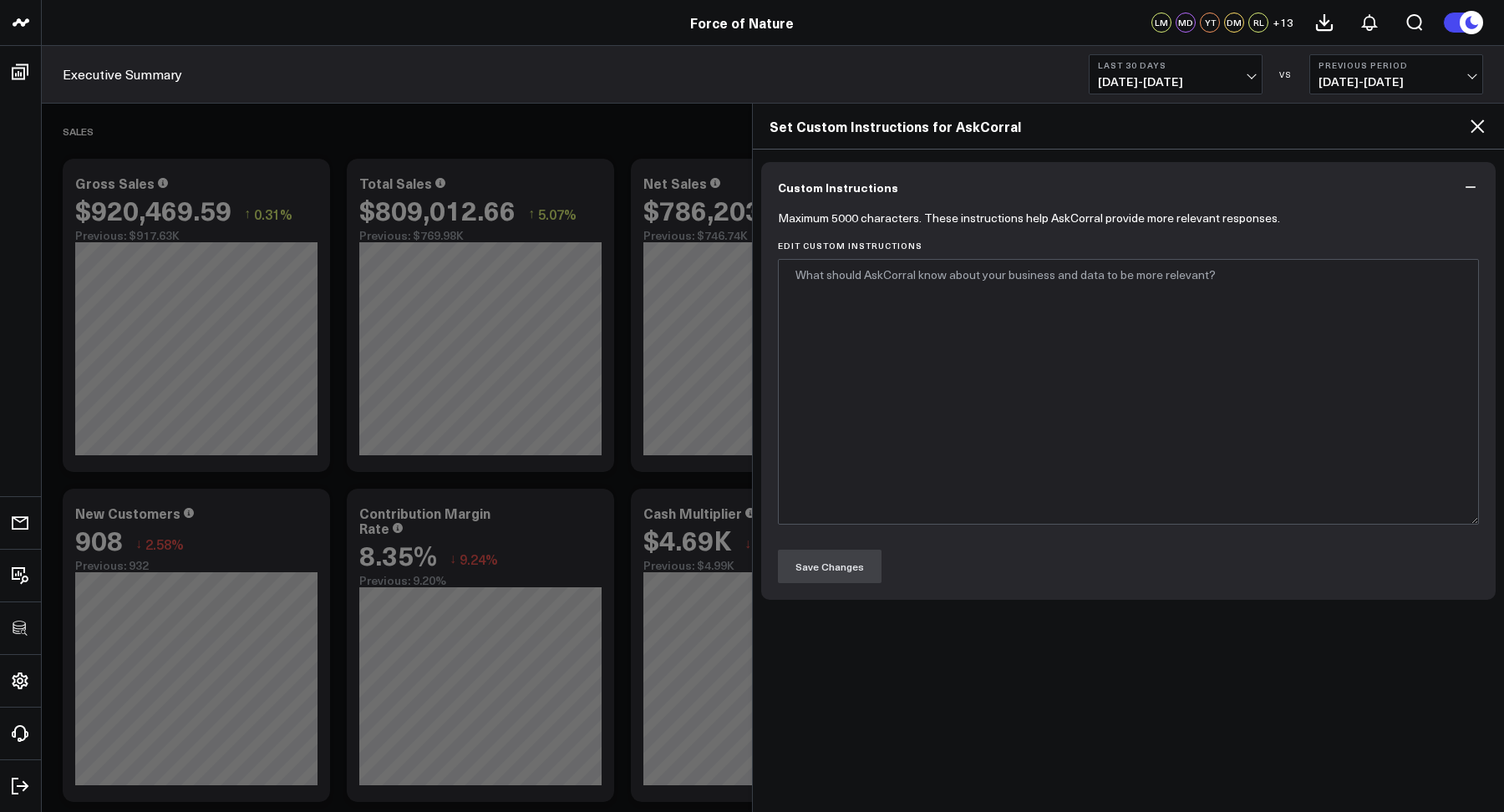
click at [1472, 129] on icon at bounding box center [1477, 126] width 20 height 20
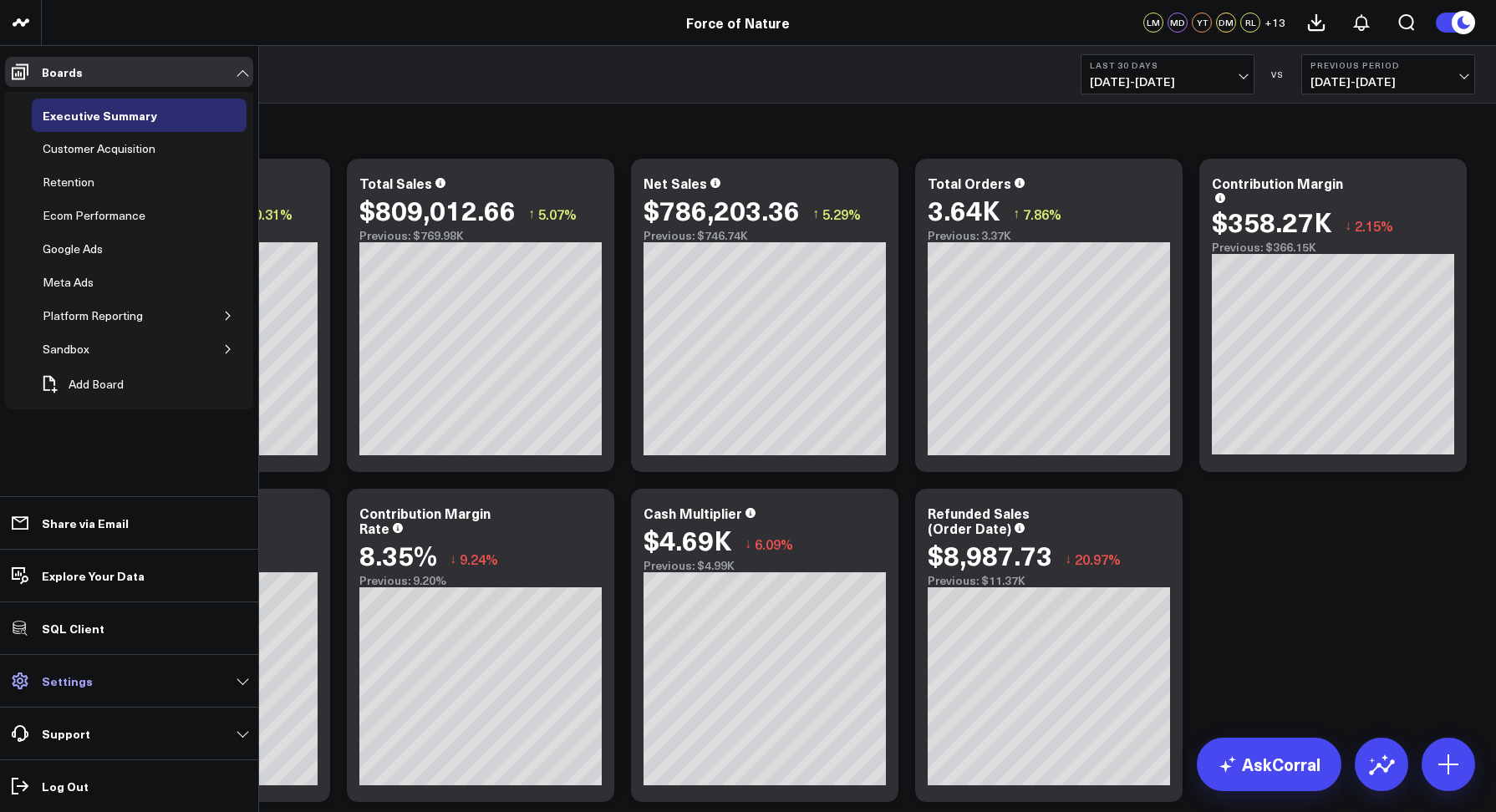
click at [43, 674] on p "Settings" at bounding box center [67, 681] width 51 height 13
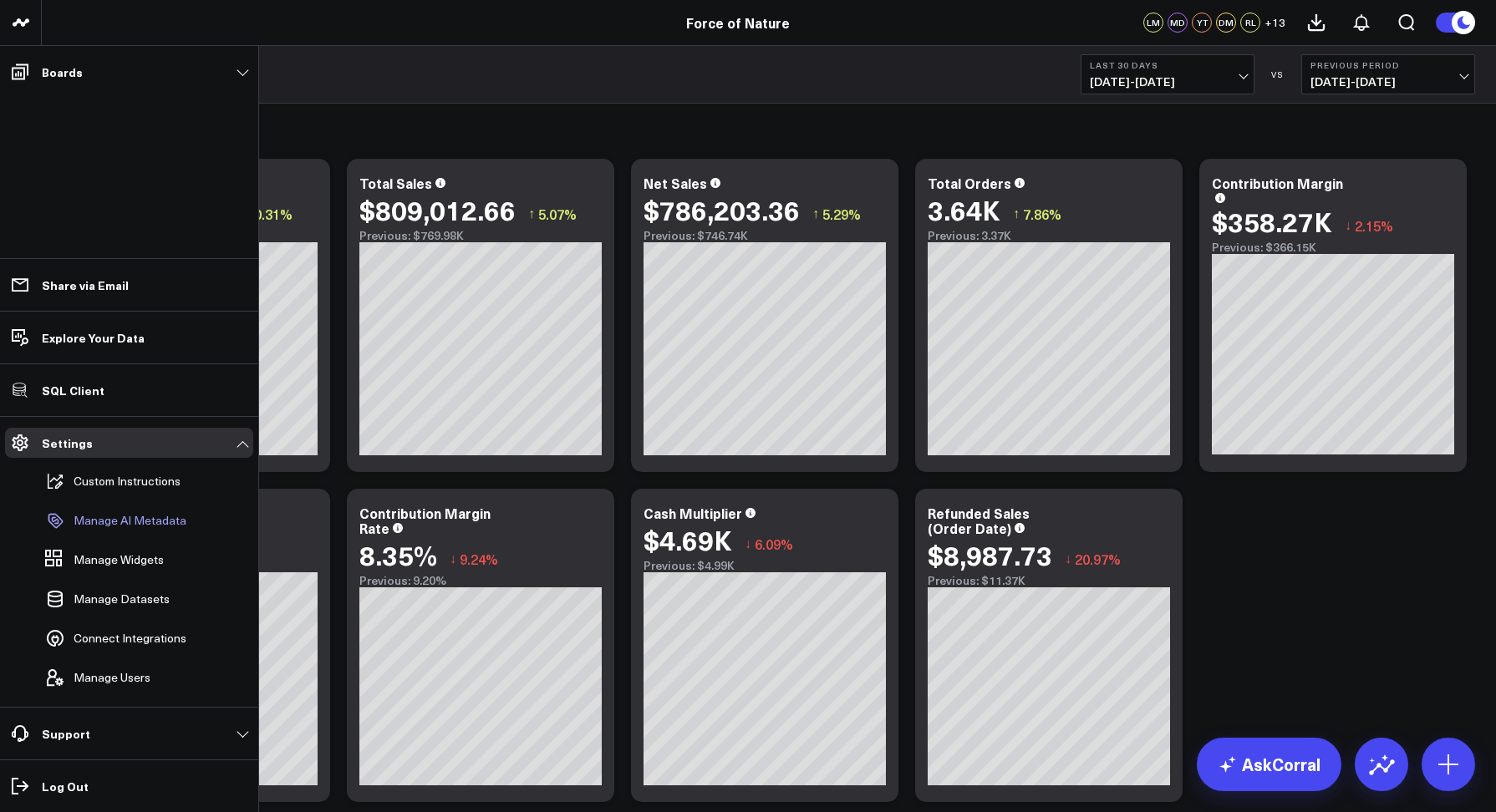
click at [117, 518] on p "Manage AI Metadata" at bounding box center [130, 520] width 113 height 13
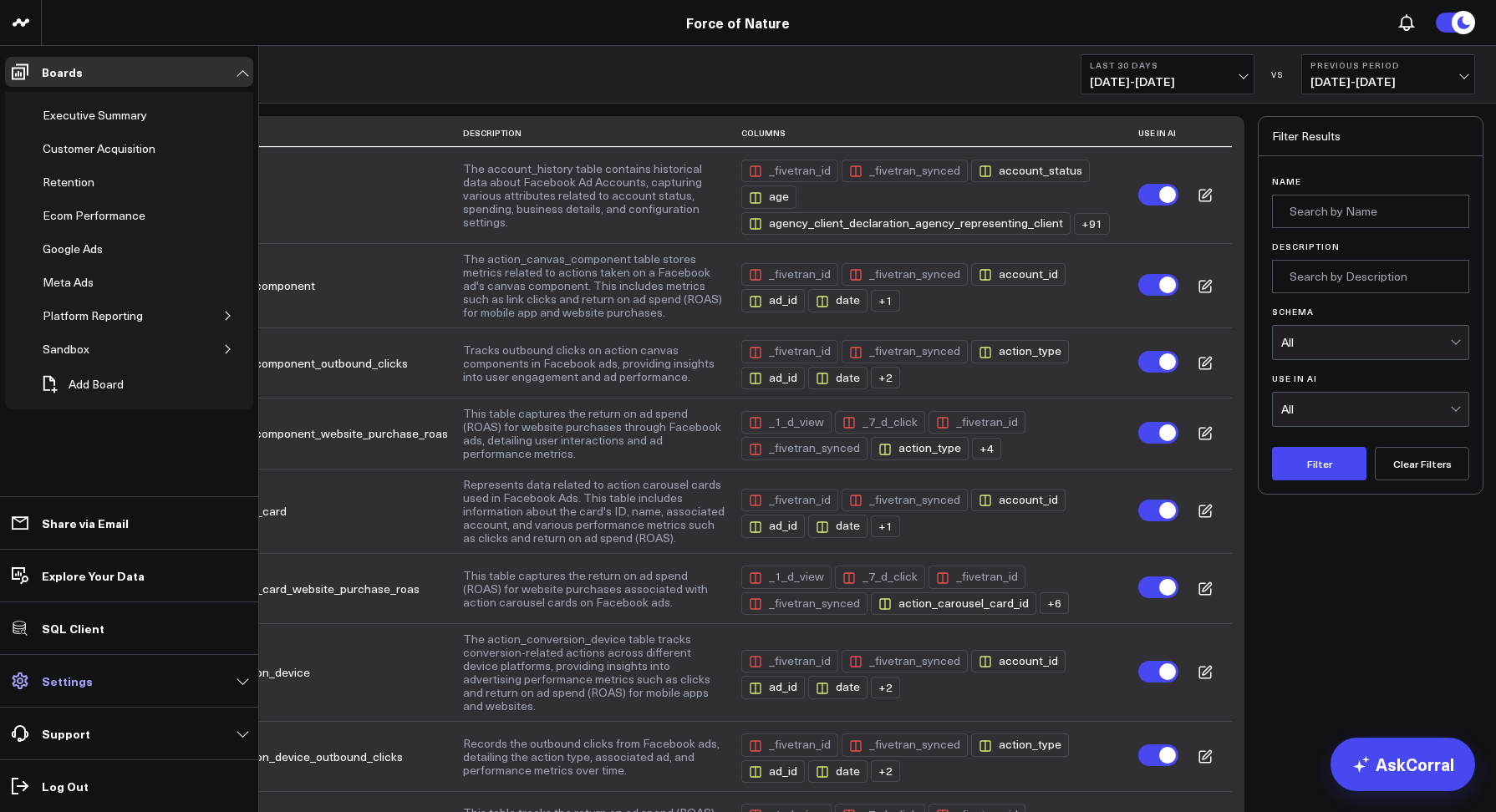
click at [49, 683] on p "Settings" at bounding box center [67, 681] width 51 height 13
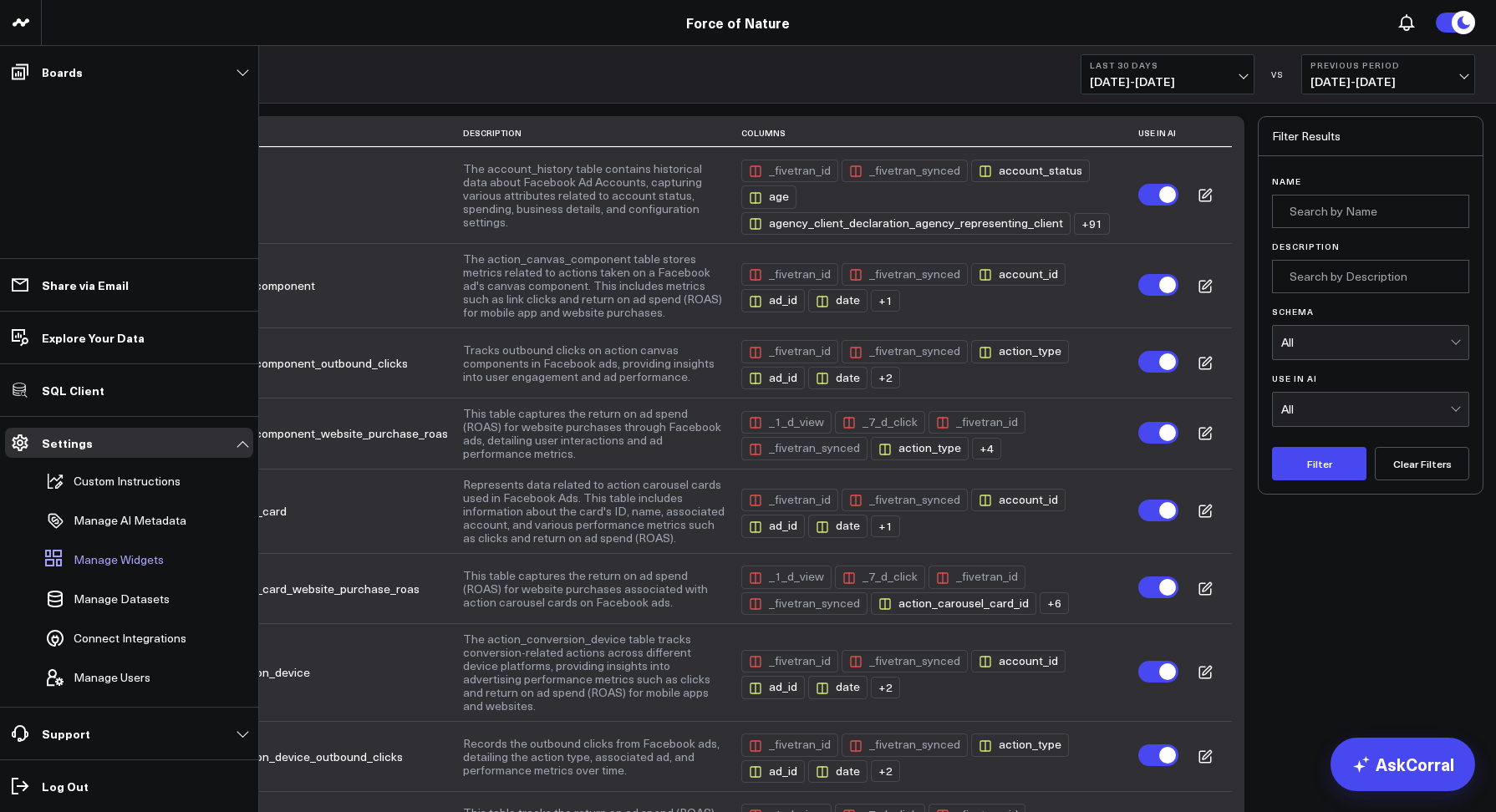
click at [85, 558] on span "Manage Widgets" at bounding box center [118, 559] width 90 height 13
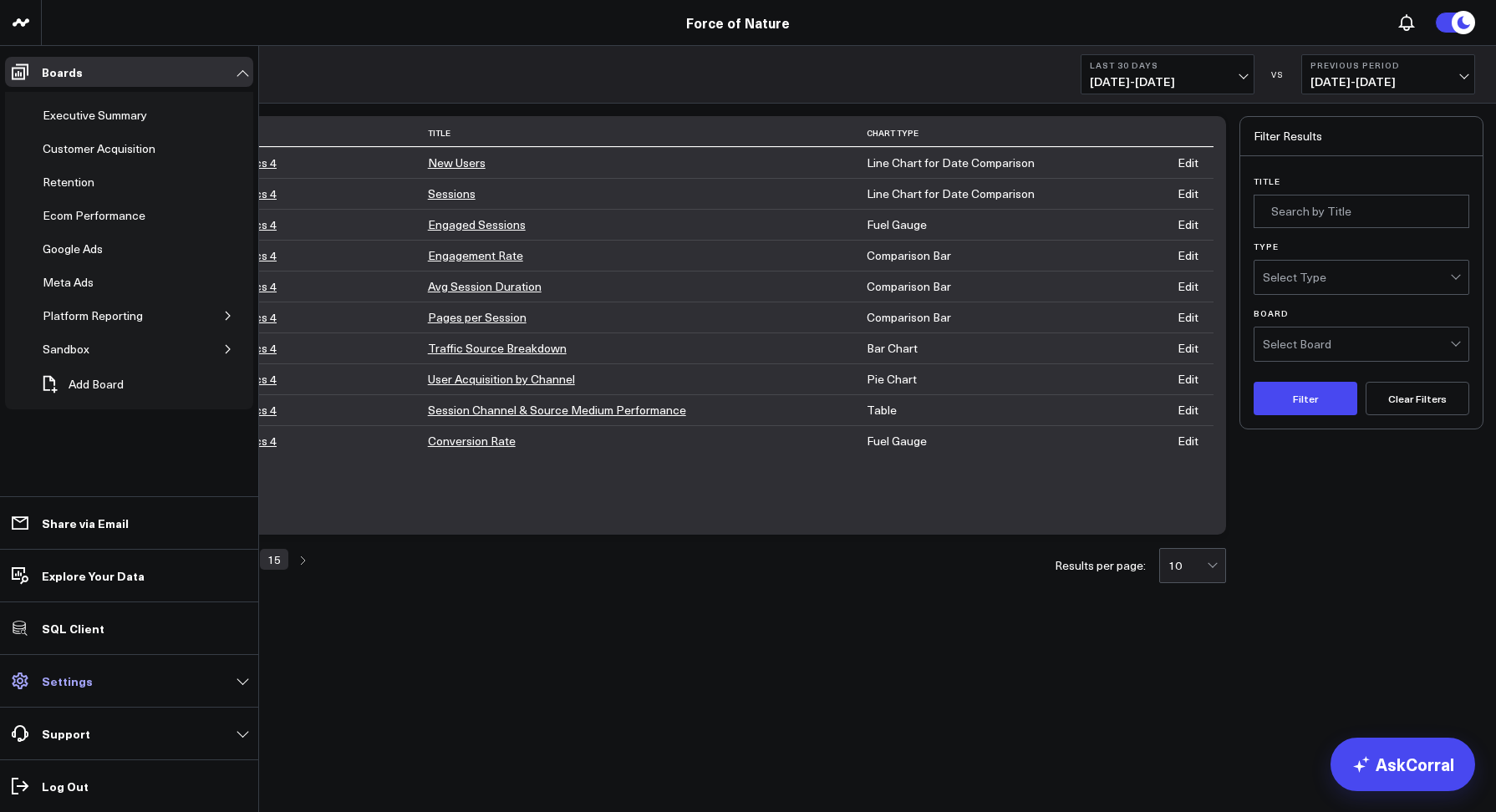
click at [67, 693] on link "Settings" at bounding box center [129, 681] width 248 height 30
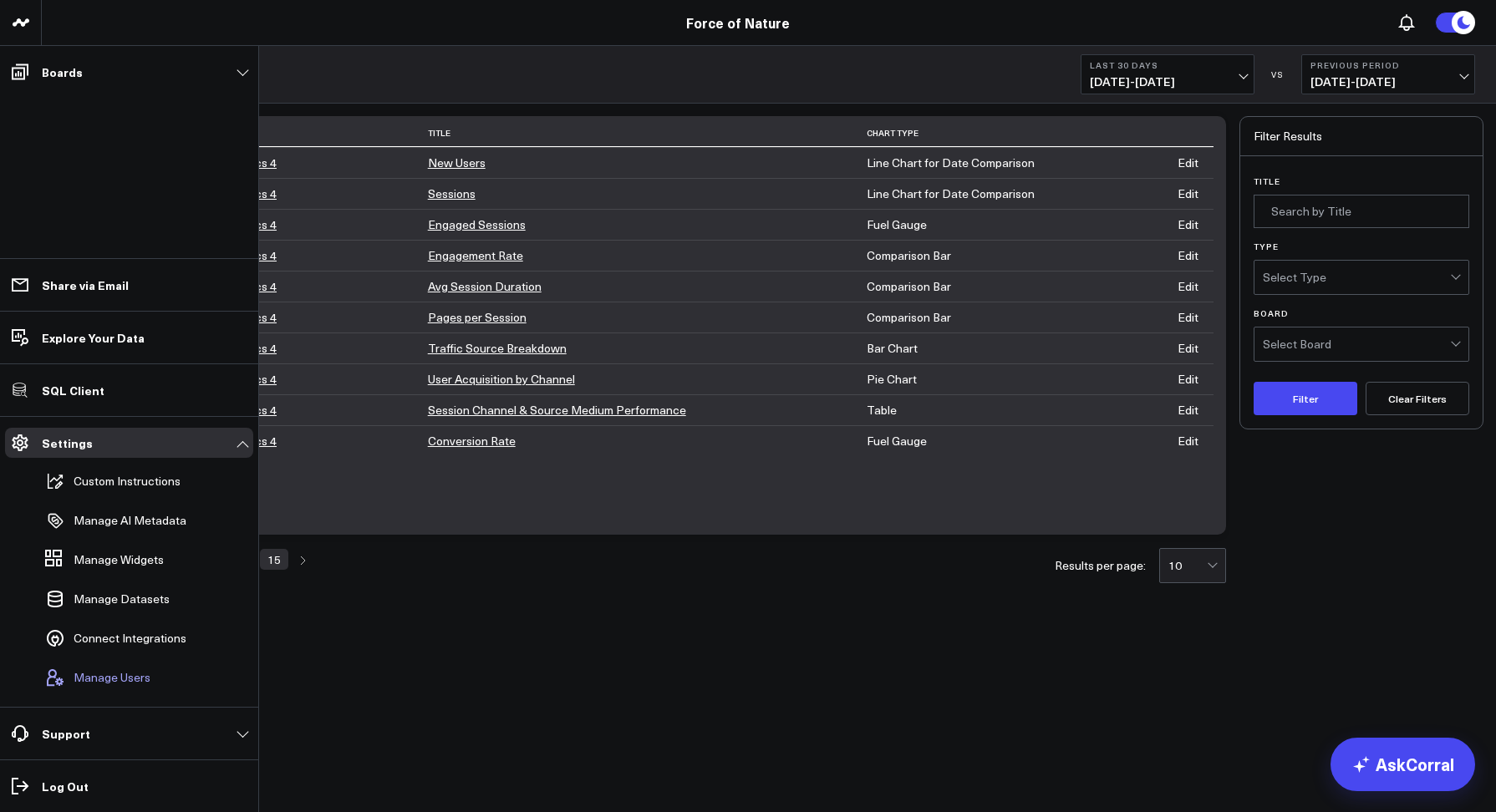
click at [89, 675] on span "Manage Users" at bounding box center [112, 677] width 77 height 13
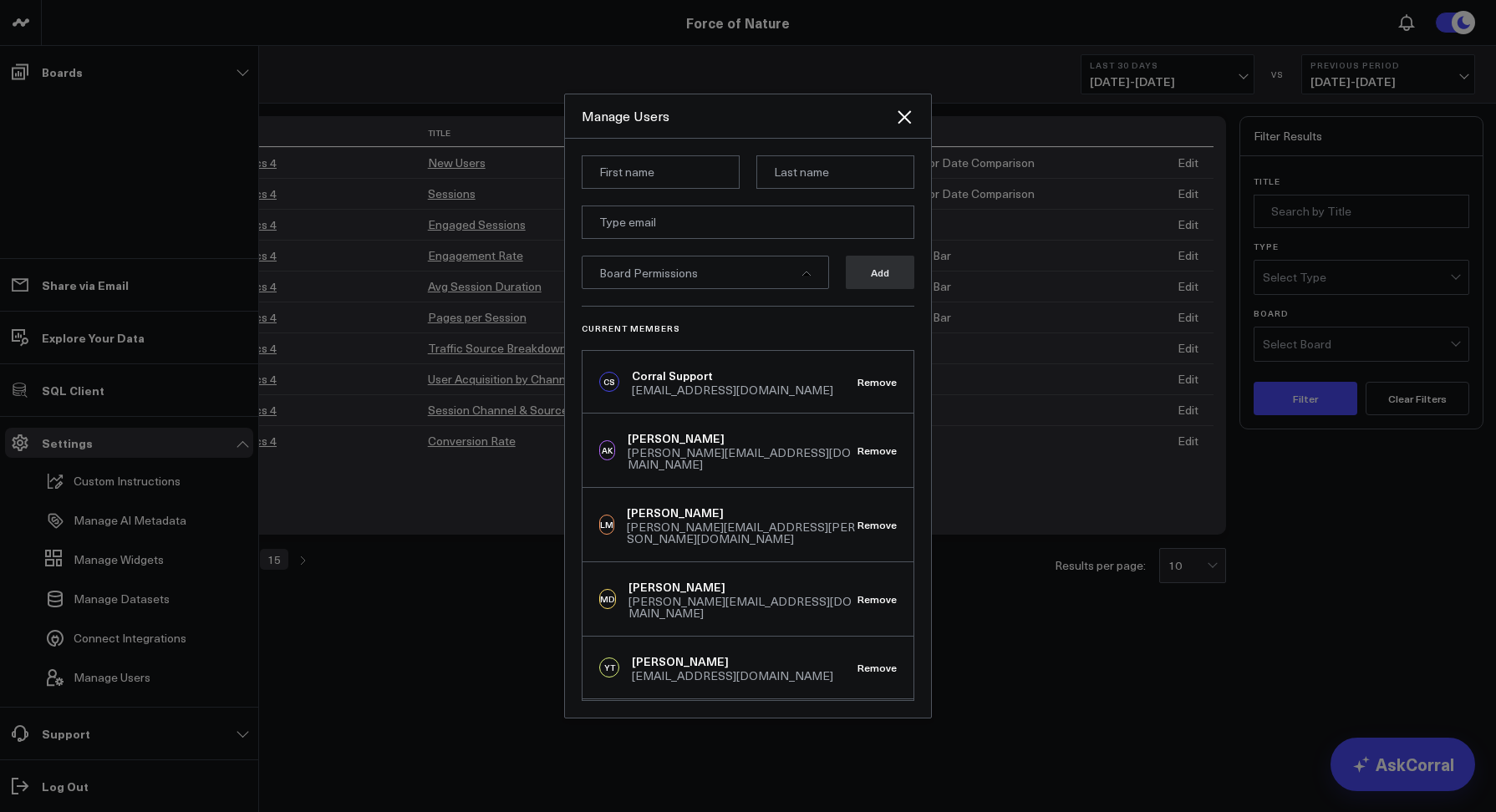
click at [704, 268] on div "Board Permissions" at bounding box center [705, 272] width 247 height 33
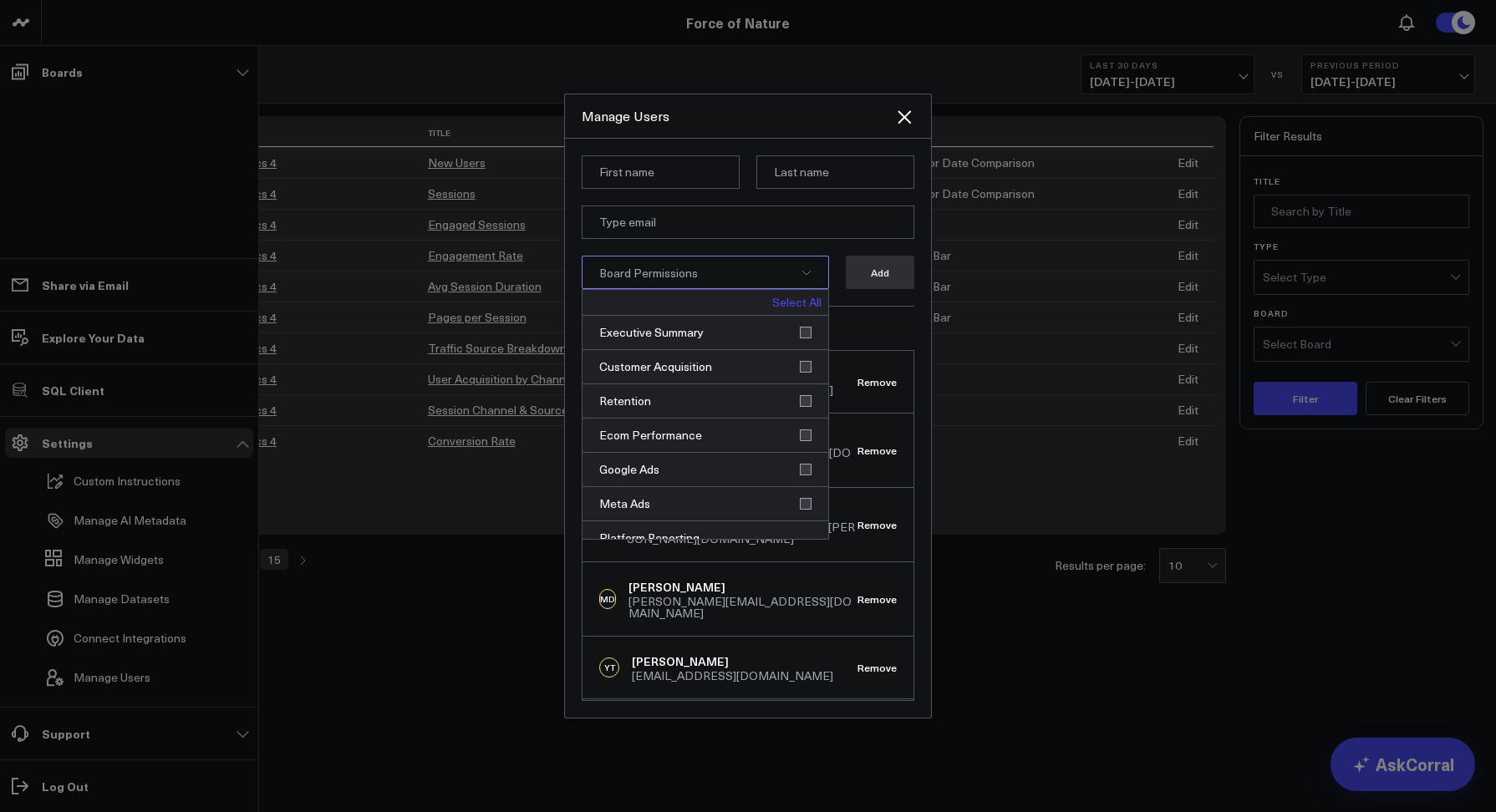
click at [842, 335] on div "Current Members CS Corral Support support@corraldata.com Remove AK Arthur Krikl…" at bounding box center [748, 503] width 333 height 395
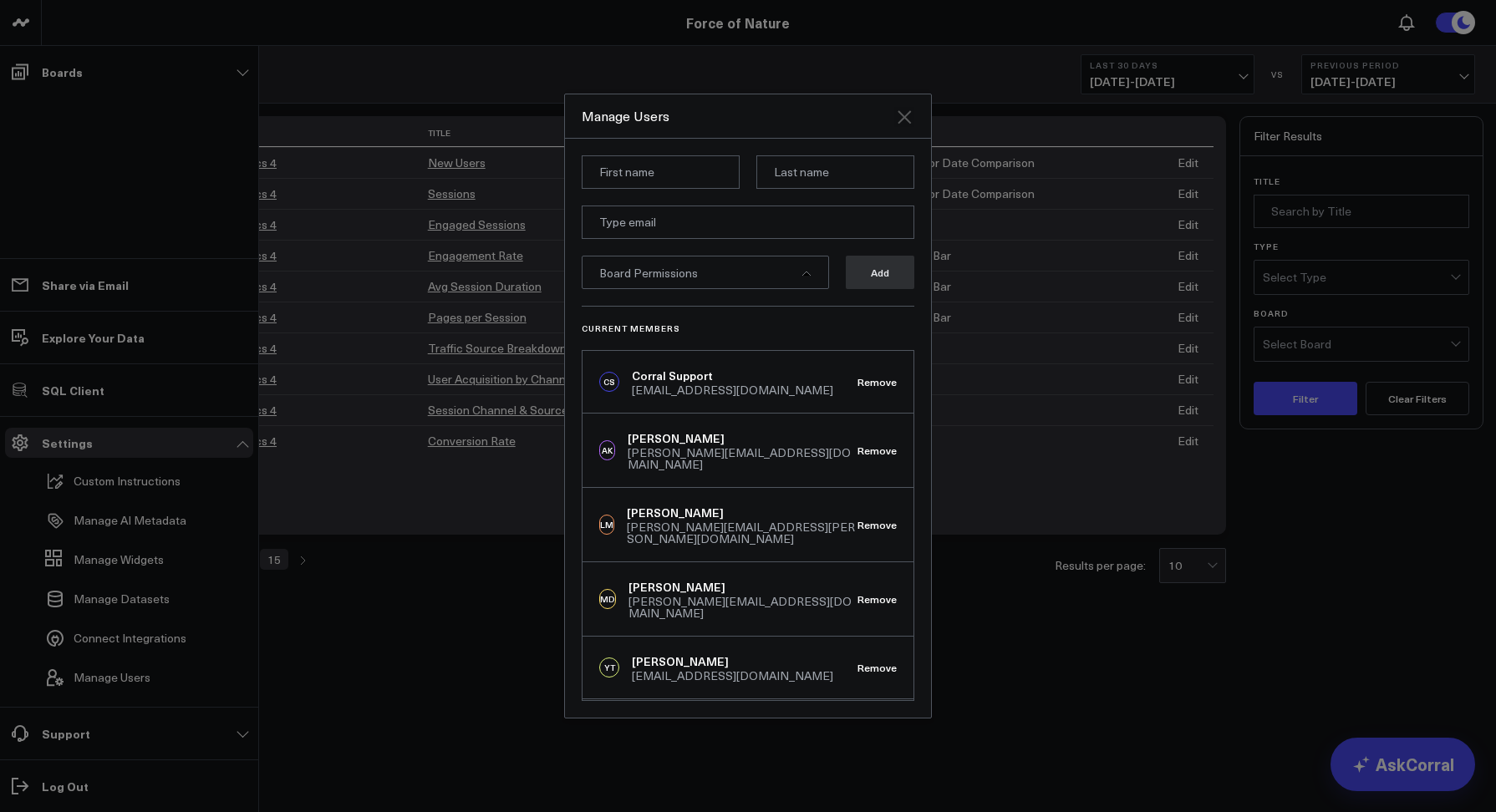
click at [906, 119] on icon "Close" at bounding box center [904, 117] width 13 height 13
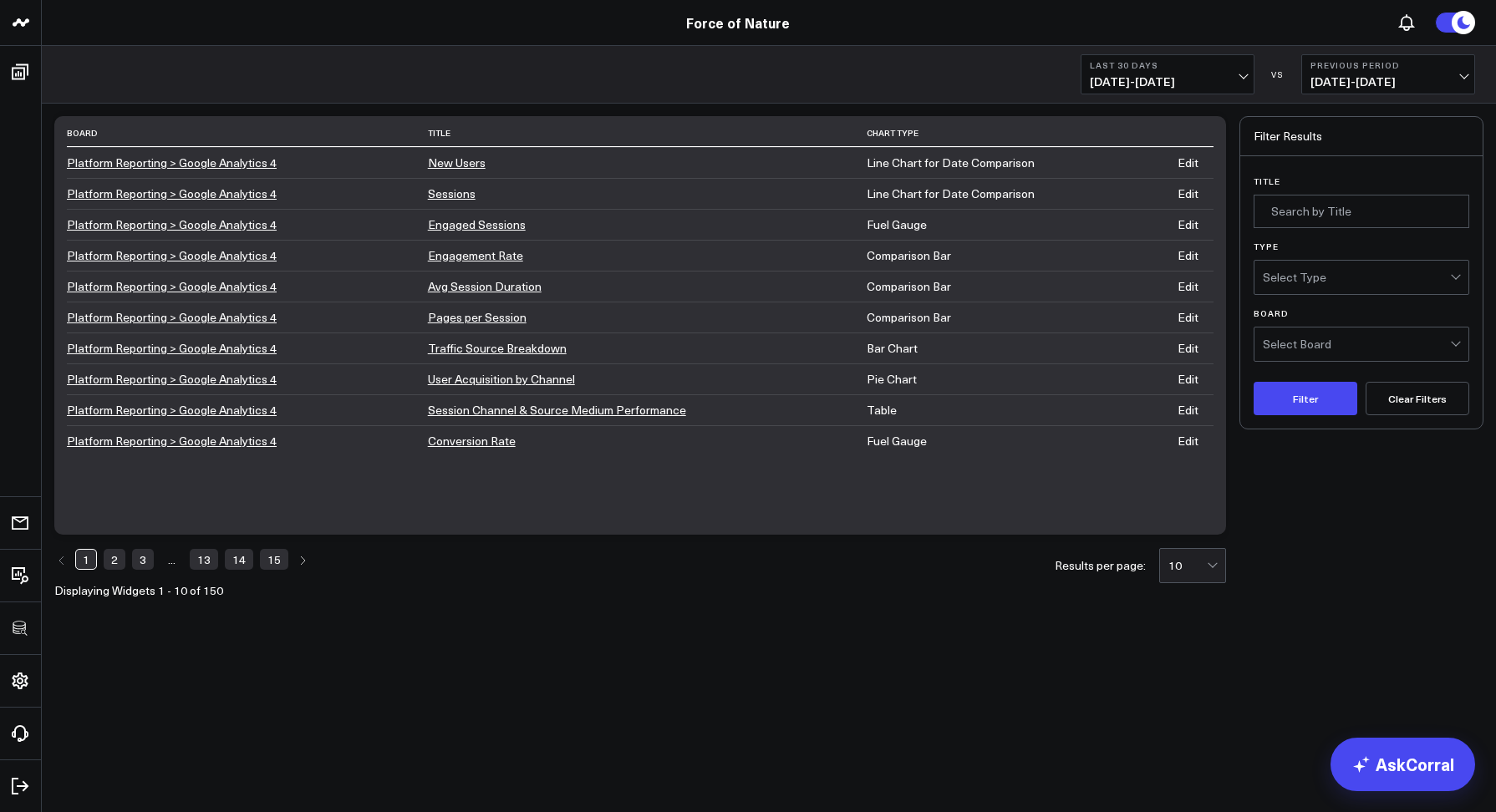
click at [429, 77] on div "Last 30 Days 09/09/25 - 10/08/25 VS Previous Period 08/10/25 - 09/08/25" at bounding box center [769, 74] width 1455 height 58
click at [731, 25] on link "Force of Nature" at bounding box center [738, 22] width 103 height 18
